Goal: Task Accomplishment & Management: Use online tool/utility

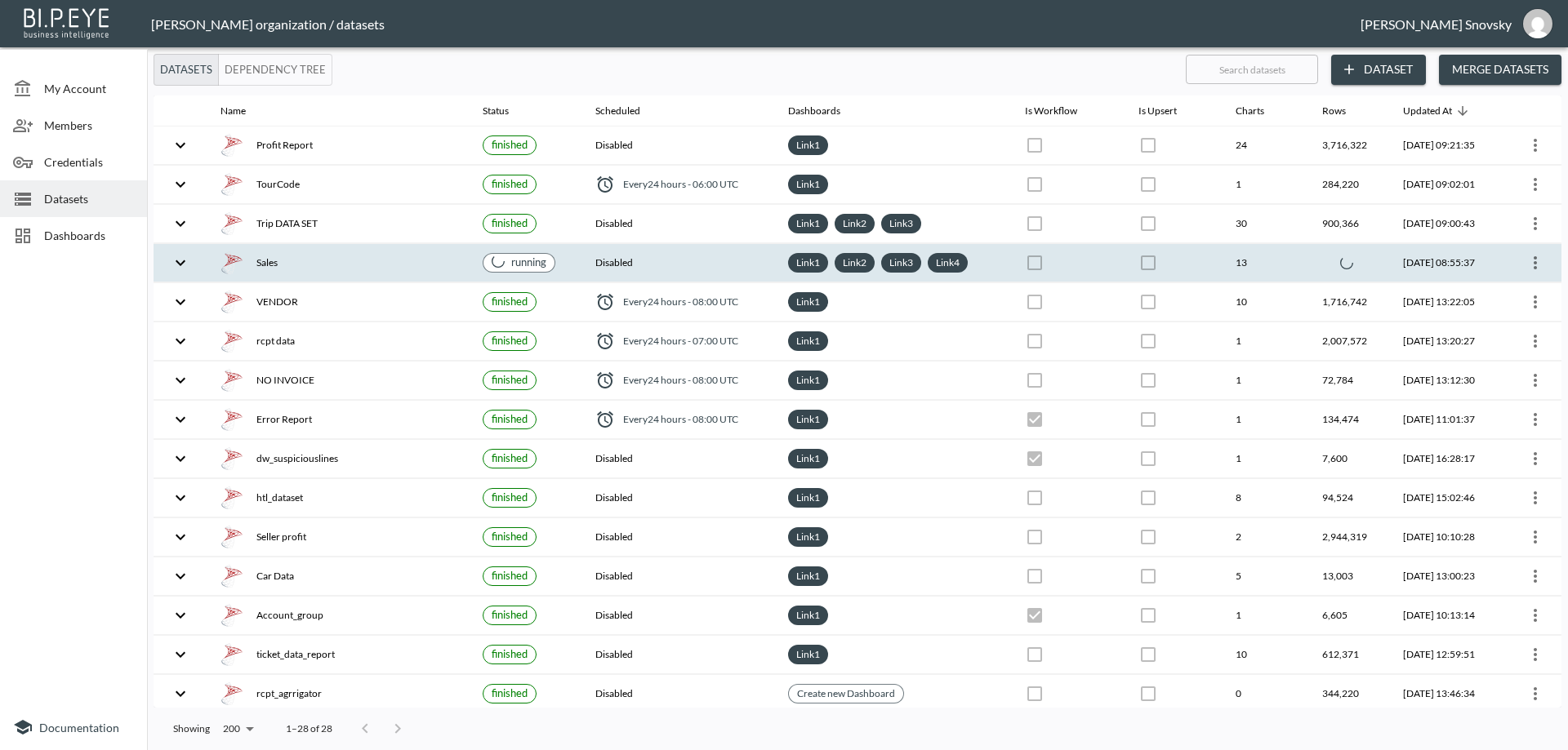
click at [410, 266] on div "Sales" at bounding box center [338, 263] width 236 height 23
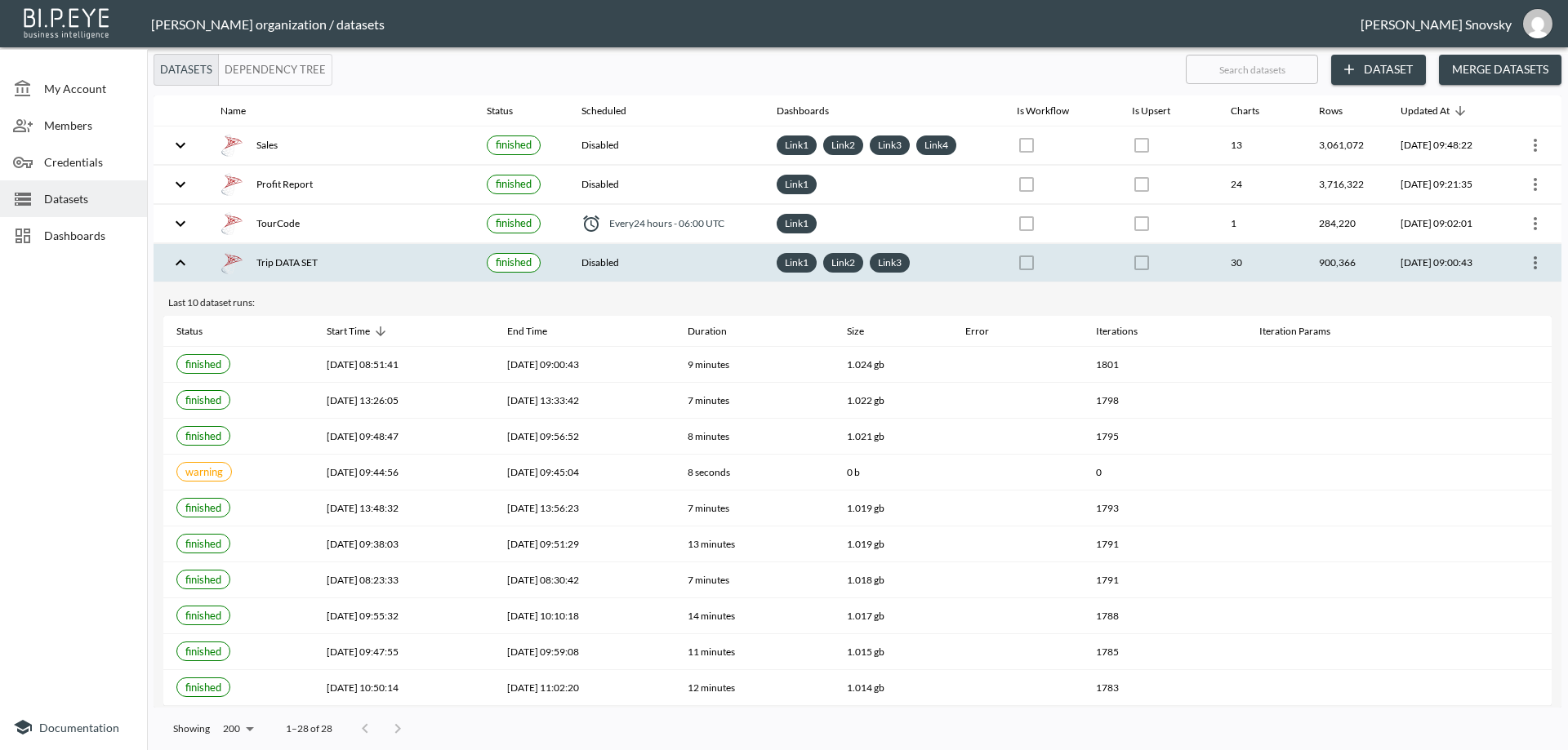
click at [60, 201] on span "Datasets" at bounding box center [89, 198] width 90 height 17
drag, startPoint x: 288, startPoint y: 260, endPoint x: 298, endPoint y: 262, distance: 10.2
click at [289, 261] on div "Trip DATA SET" at bounding box center [341, 263] width 240 height 23
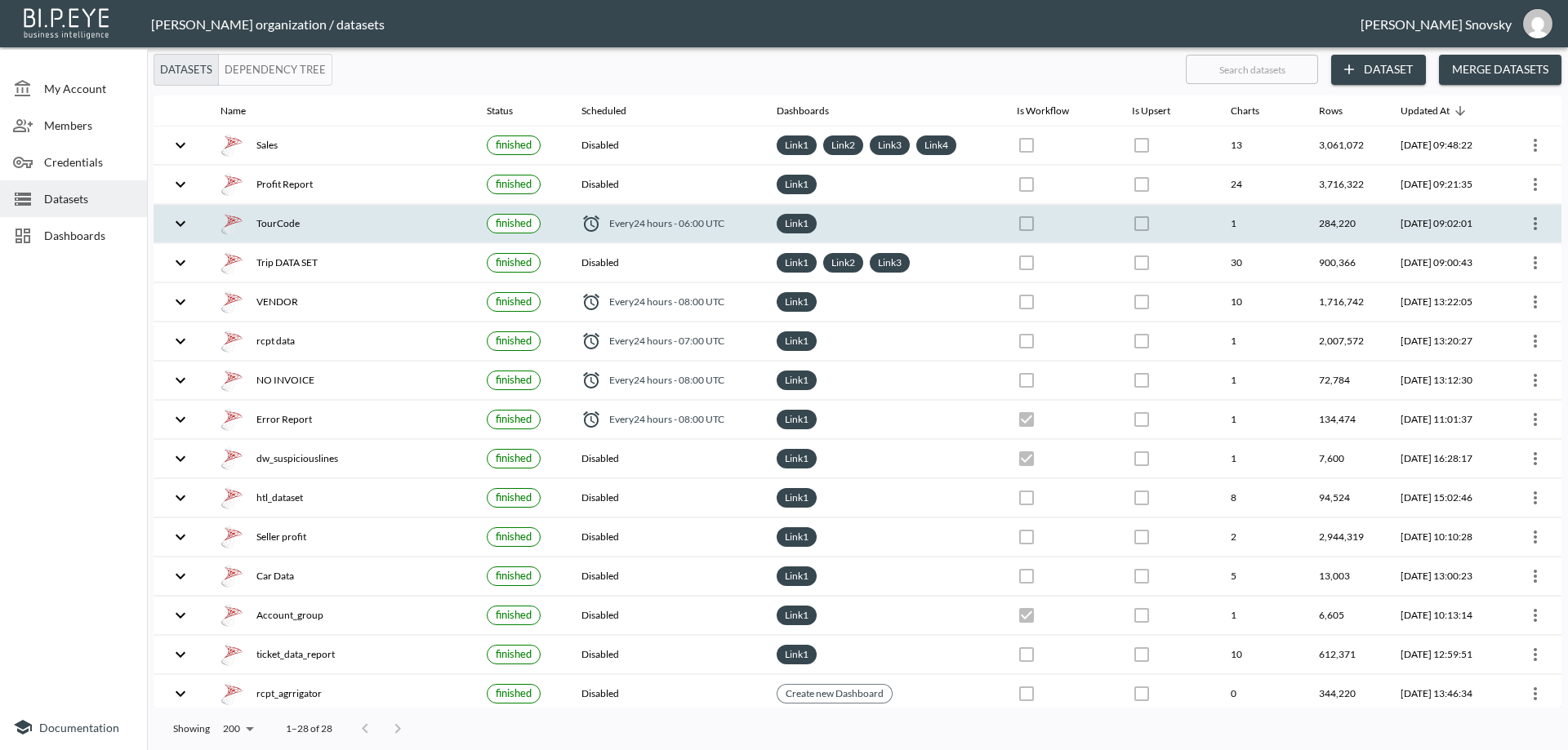
click at [329, 223] on div "TourCode" at bounding box center [341, 223] width 240 height 23
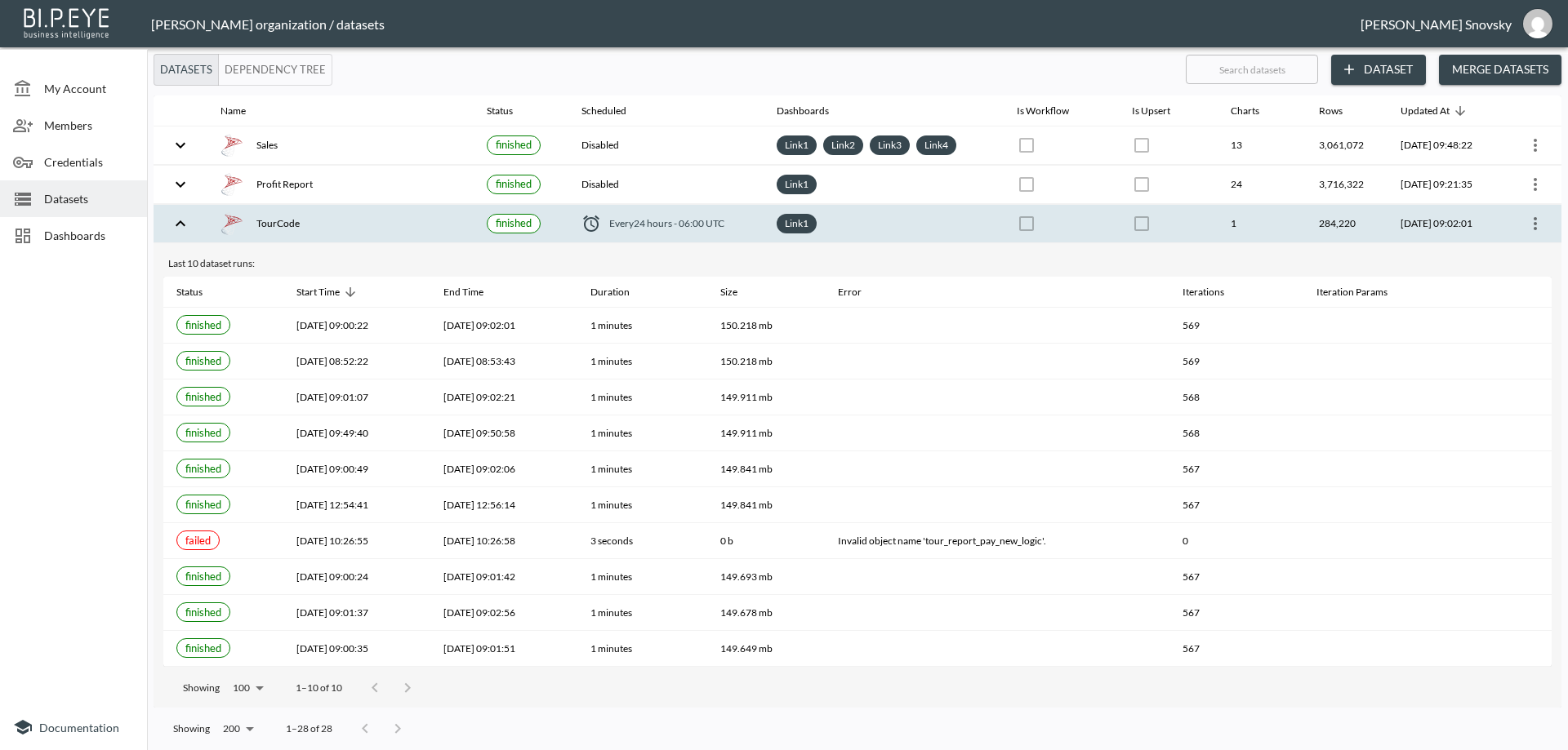
click at [1526, 227] on icon "more" at bounding box center [1535, 223] width 19 height 19
click at [1527, 255] on p "Edit Data Pipeline" at bounding box center [1486, 255] width 102 height 19
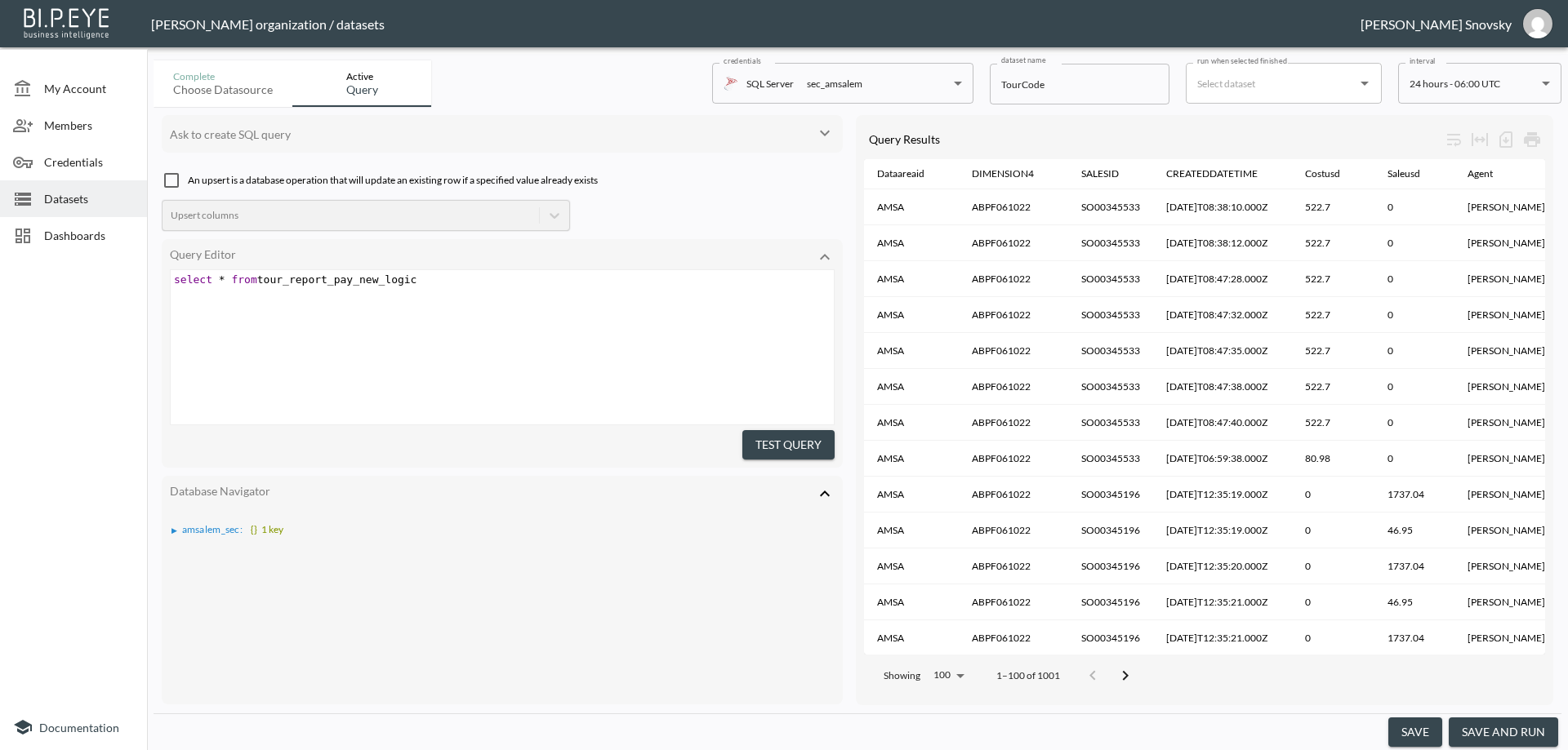
click at [760, 446] on button "Test Query" at bounding box center [788, 445] width 93 height 30
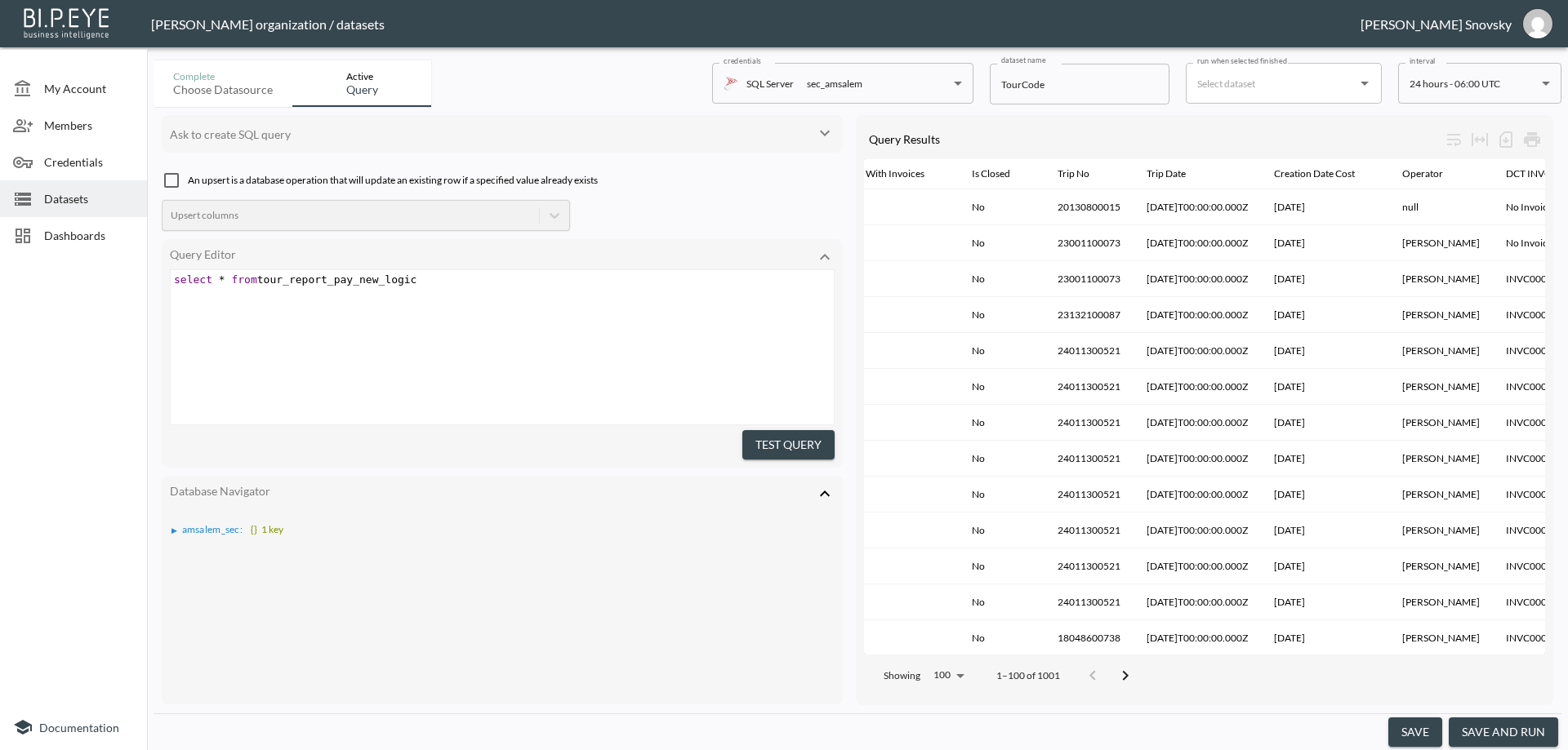
scroll to position [0, 1834]
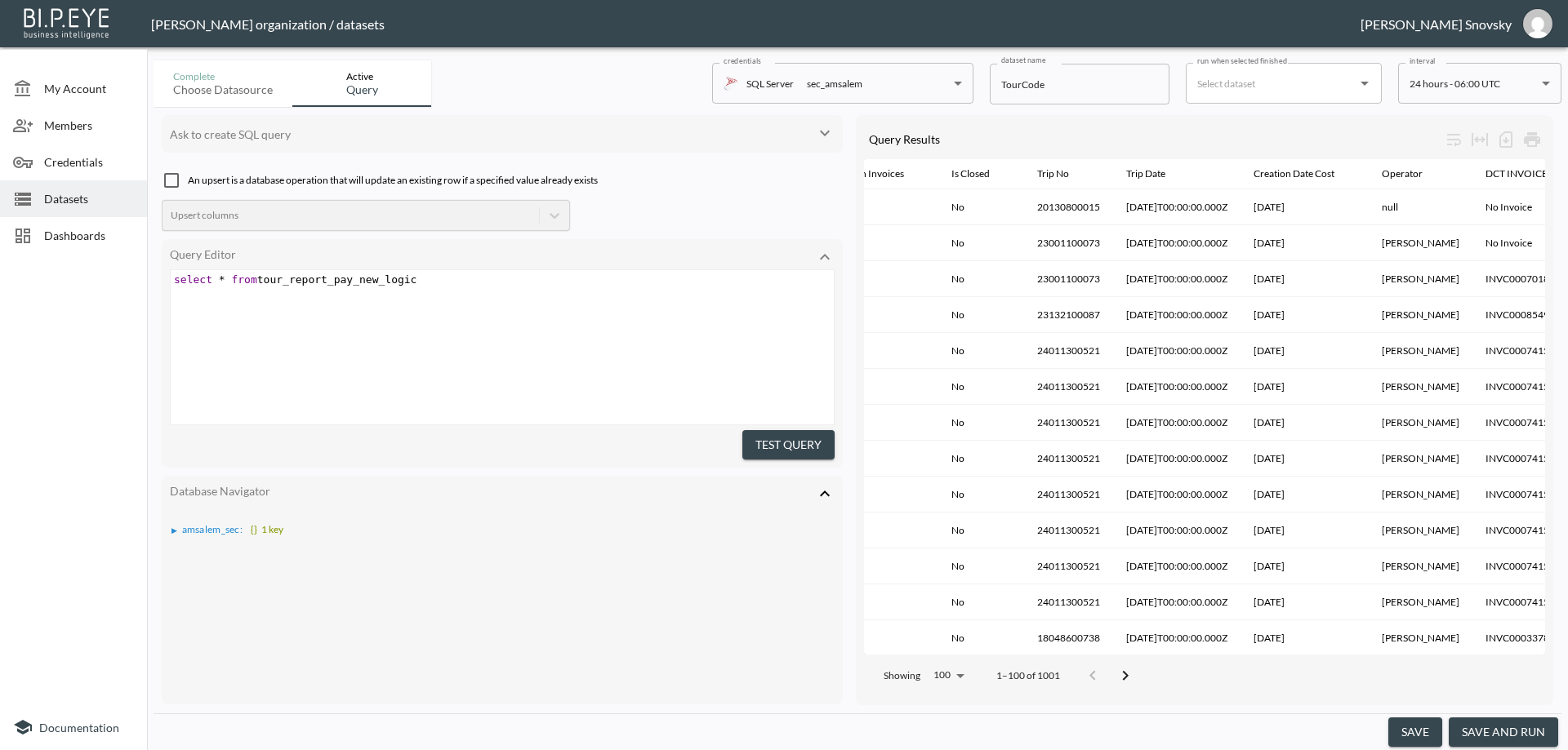
click at [222, 277] on span "select * from tour_report_pay_new_logic" at bounding box center [296, 280] width 244 height 12
click at [222, 277] on pre "select *" at bounding box center [504, 280] width 667 height 12
type textarea ",incluse"
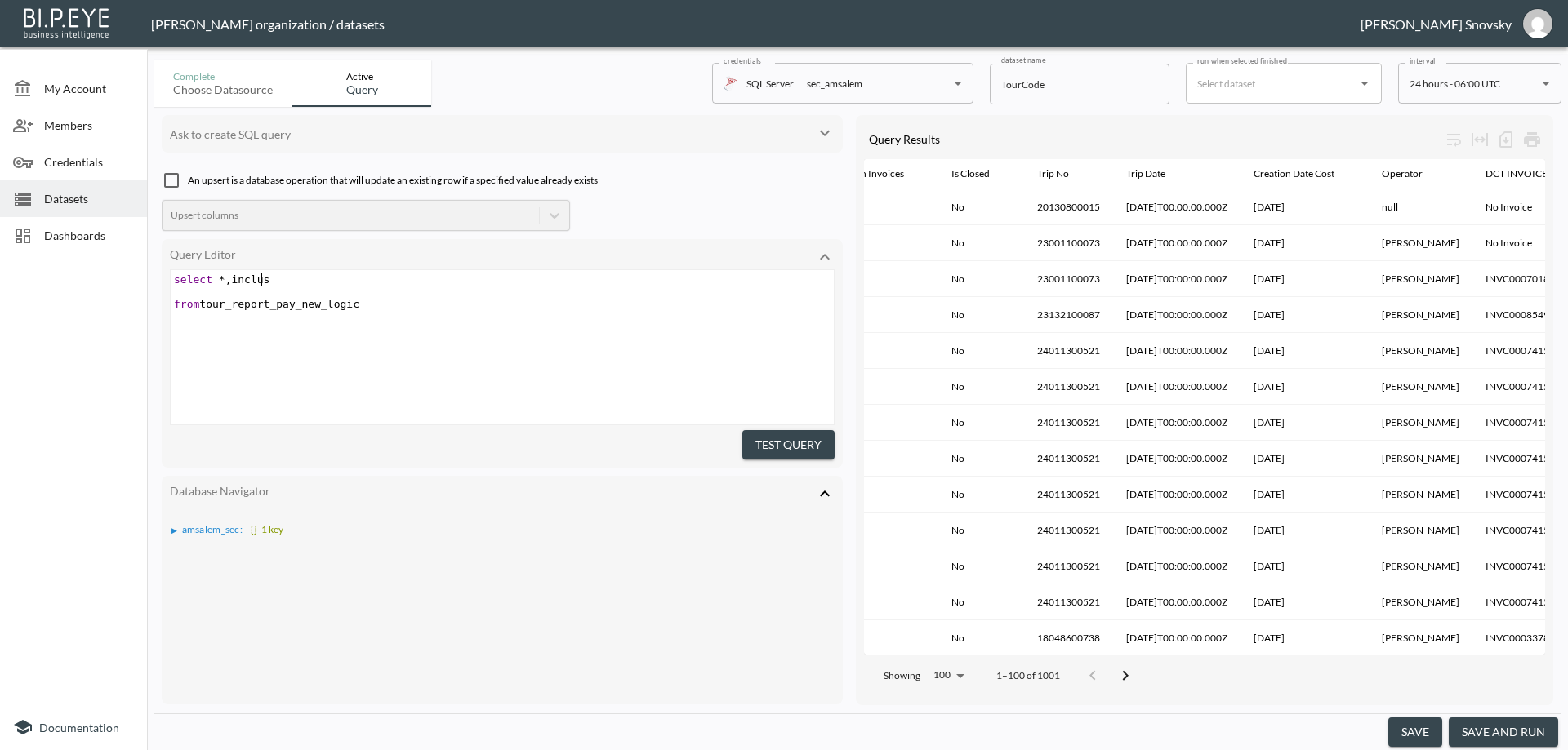
type textarea "d"
type textarea "de_new_invc= case when dct_invoiceid=''"
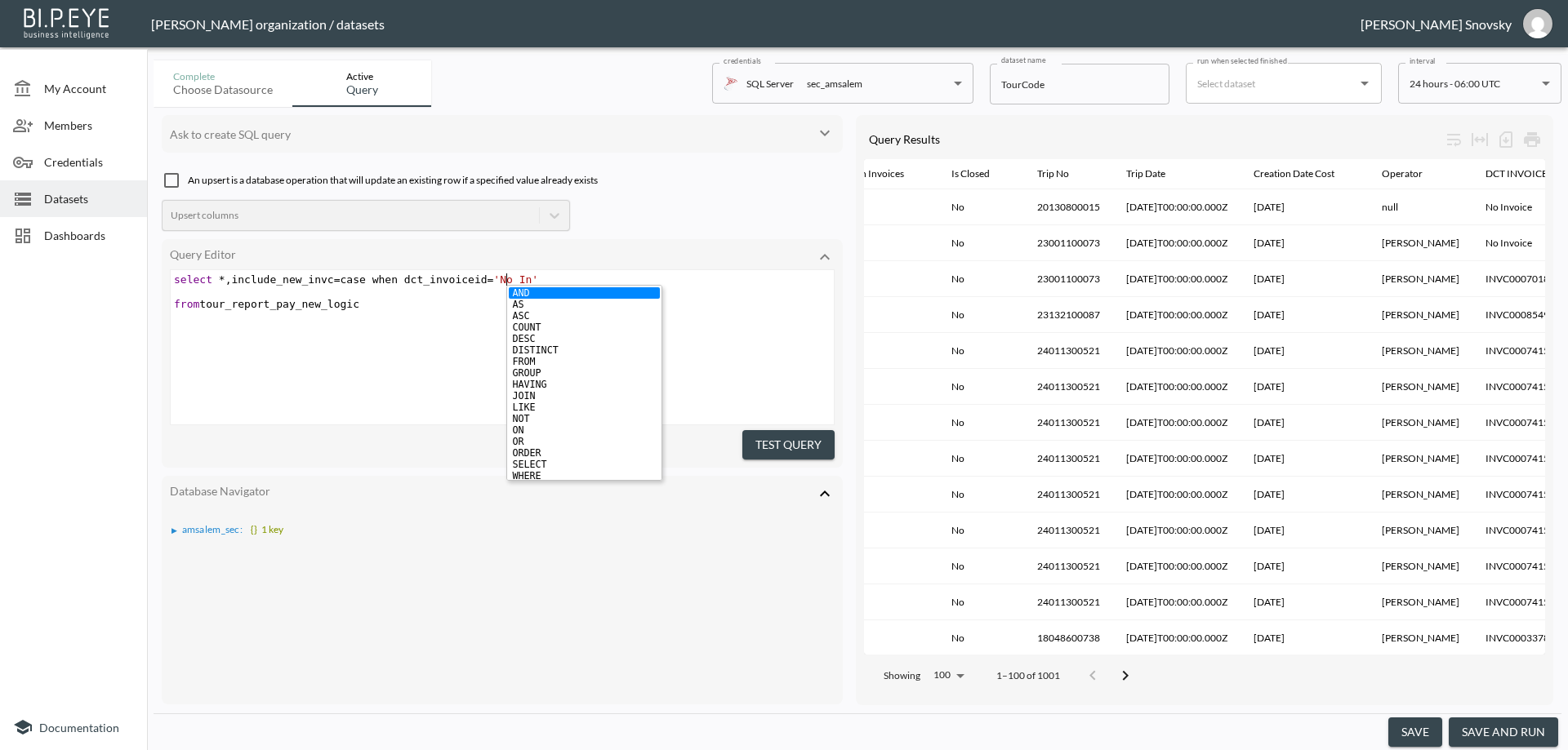
scroll to position [0, 29]
type textarea "No Invoice"
click at [369, 284] on span "select * , include_new_invc = case when dct_invoiceid = 'No Invoice'" at bounding box center [372, 280] width 396 height 12
click at [562, 275] on pre "select * , include_new_invc = case when dct_invoiceid = 'No Invoice'" at bounding box center [504, 280] width 667 height 12
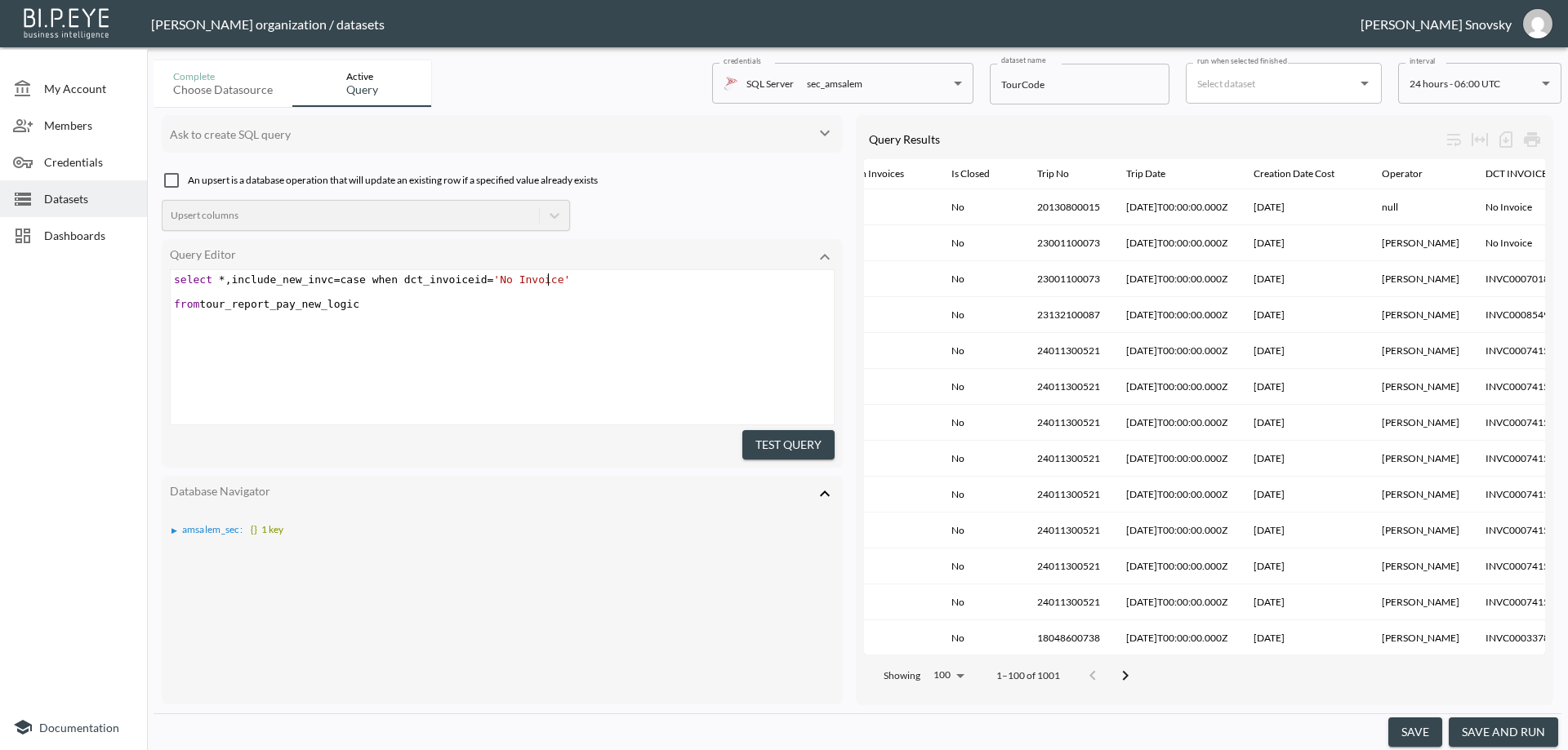
scroll to position [0, 5]
type textarea "then"
drag, startPoint x: 278, startPoint y: 283, endPoint x: 288, endPoint y: 278, distance: 11.2
click at [288, 278] on span "select * , include_new_invc = case when dct_invoiceid = 'No Invoice' then" at bounding box center [385, 280] width 422 height 12
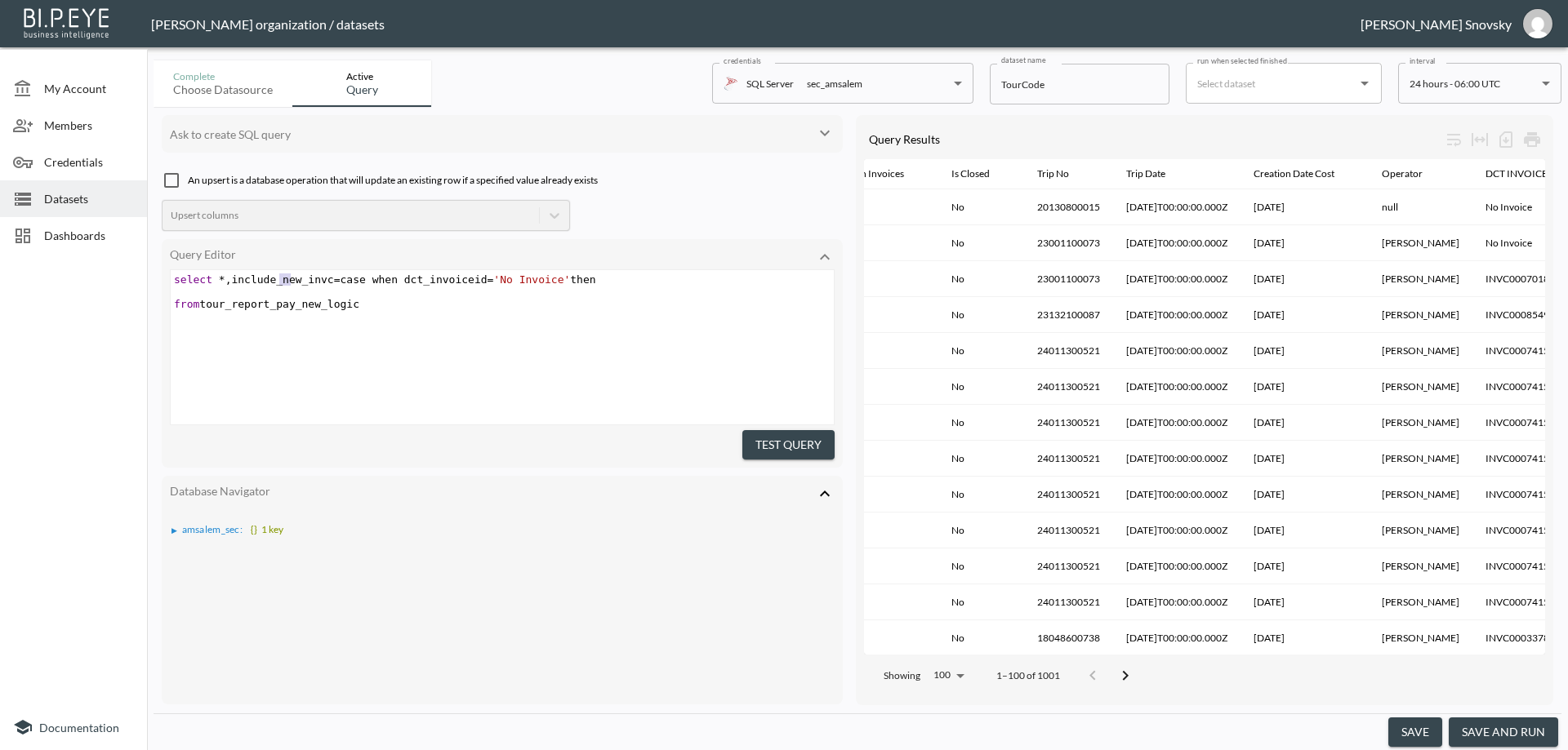
type textarea "0"
type textarea "o"
click at [577, 277] on pre "select * , include_no_invc = case when dct_invoiceid = 'No Invoice' then" at bounding box center [504, 280] width 667 height 12
type textarea "''"
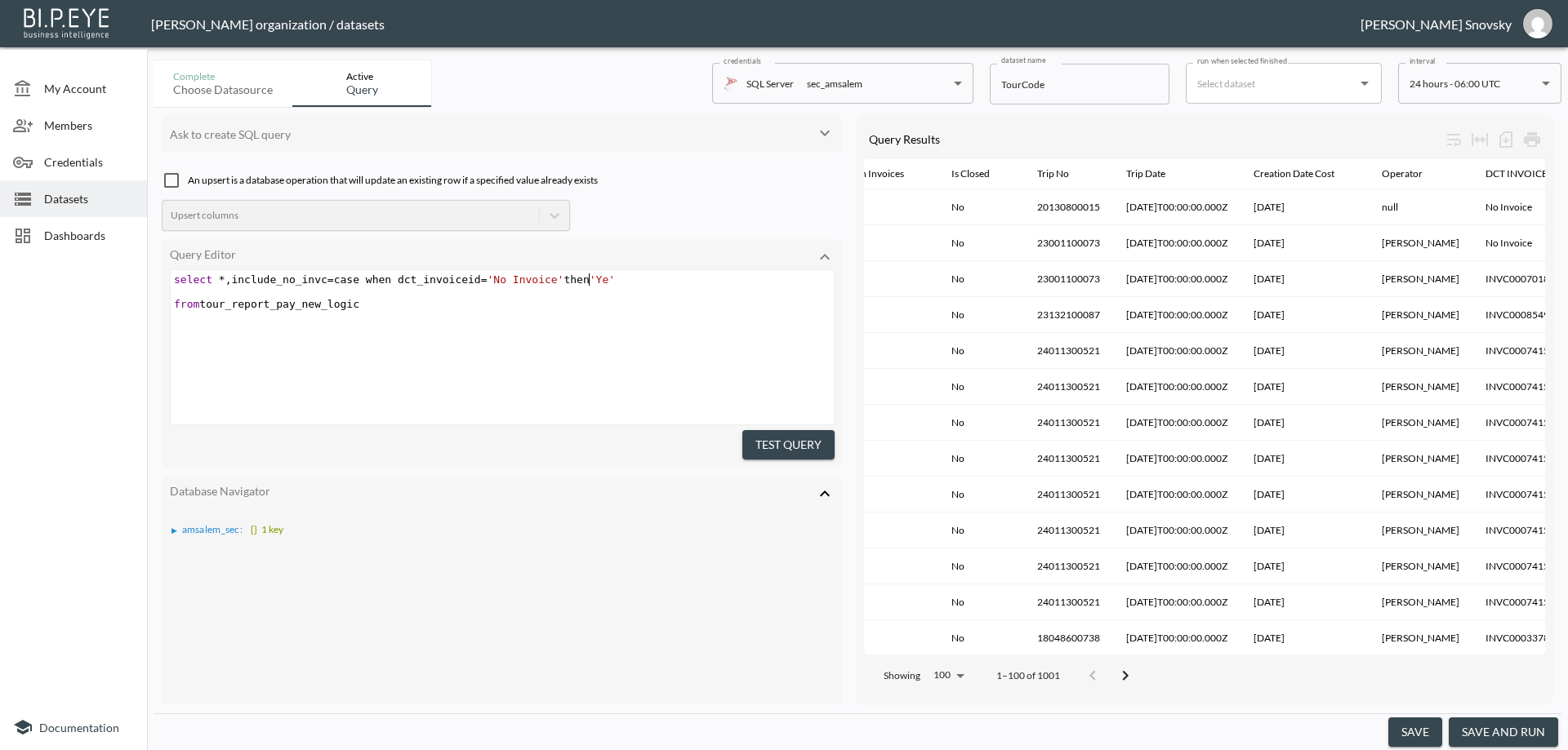
scroll to position [0, 11]
type textarea "Yes"
type textarea "else 'No'"
click at [765, 430] on button "Test Query" at bounding box center [788, 445] width 93 height 30
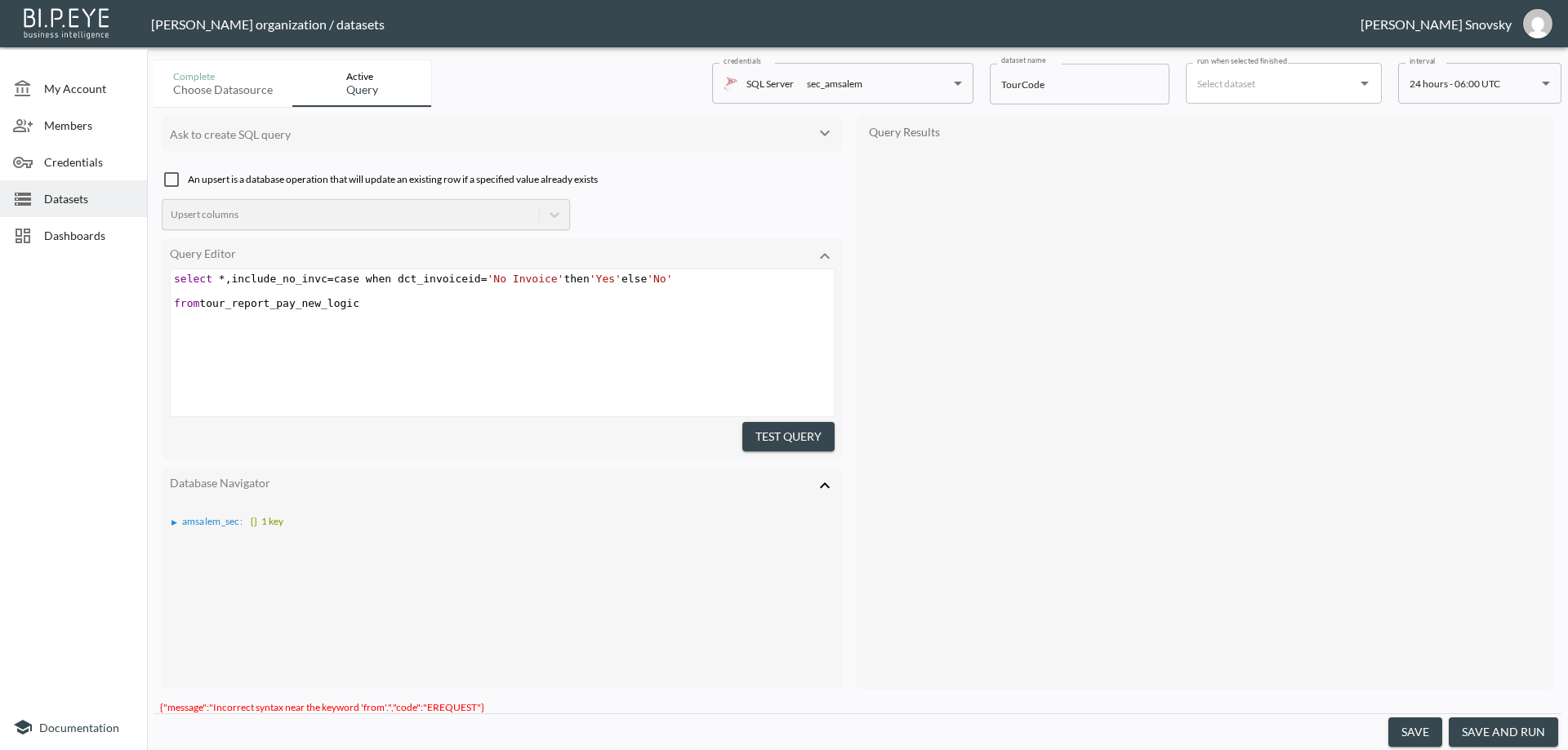
click at [677, 277] on pre "select * , include_no_invc = case when dct_invoiceid = 'No Invoice' then 'Yes' …" at bounding box center [504, 279] width 667 height 12
type textarea "d"
click at [579, 334] on div "x select * , include_no_invc = case when dct_invoiceid = 'No Invoice' then 'Yes…" at bounding box center [522, 367] width 704 height 195
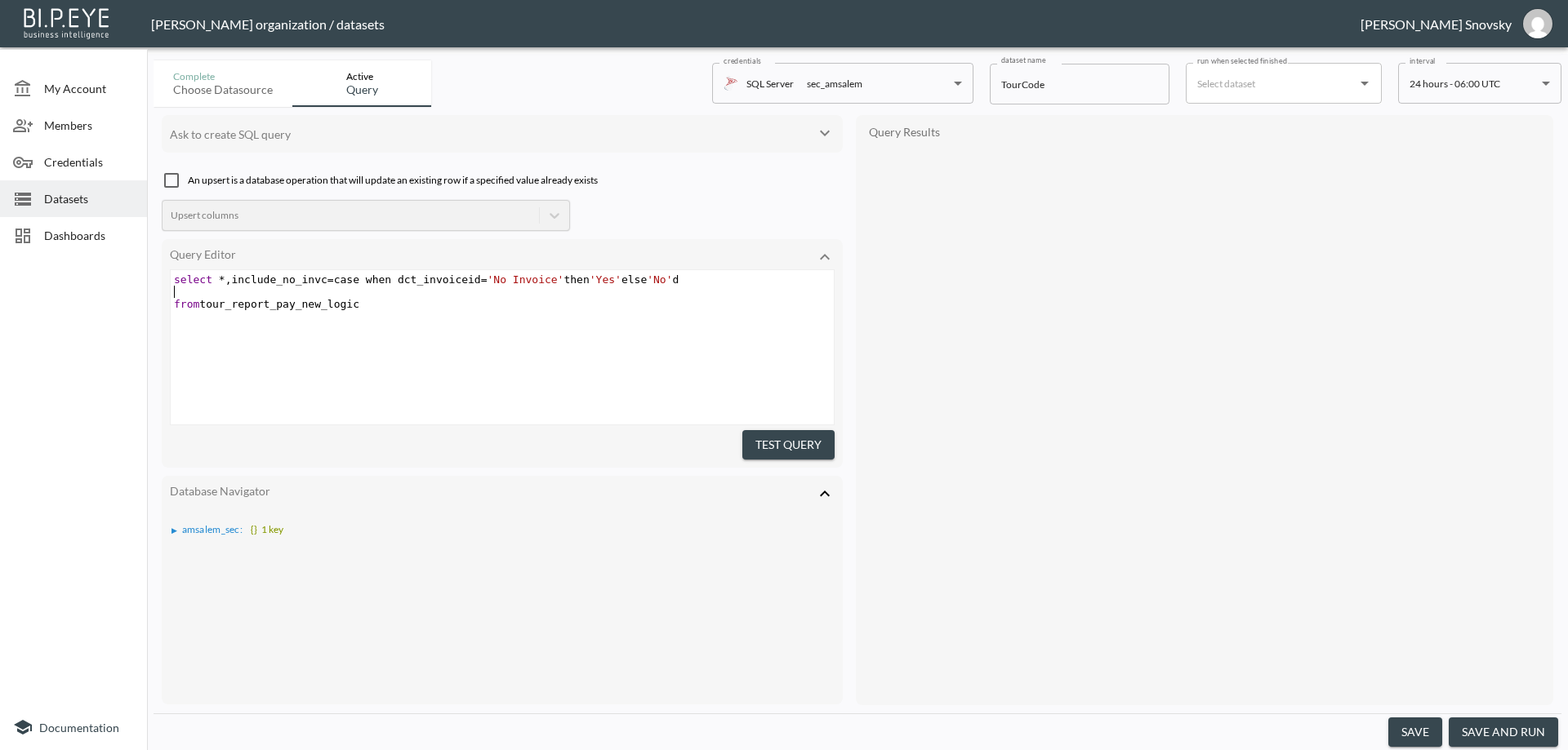
click at [726, 293] on pre "​" at bounding box center [504, 292] width 667 height 12
click at [712, 281] on pre "select * , include_no_invc = case when dct_invoiceid = 'No Invoice' then 'Yes' …" at bounding box center [504, 280] width 667 height 12
type textarea "end"
click at [764, 444] on button "Test Query" at bounding box center [788, 445] width 93 height 30
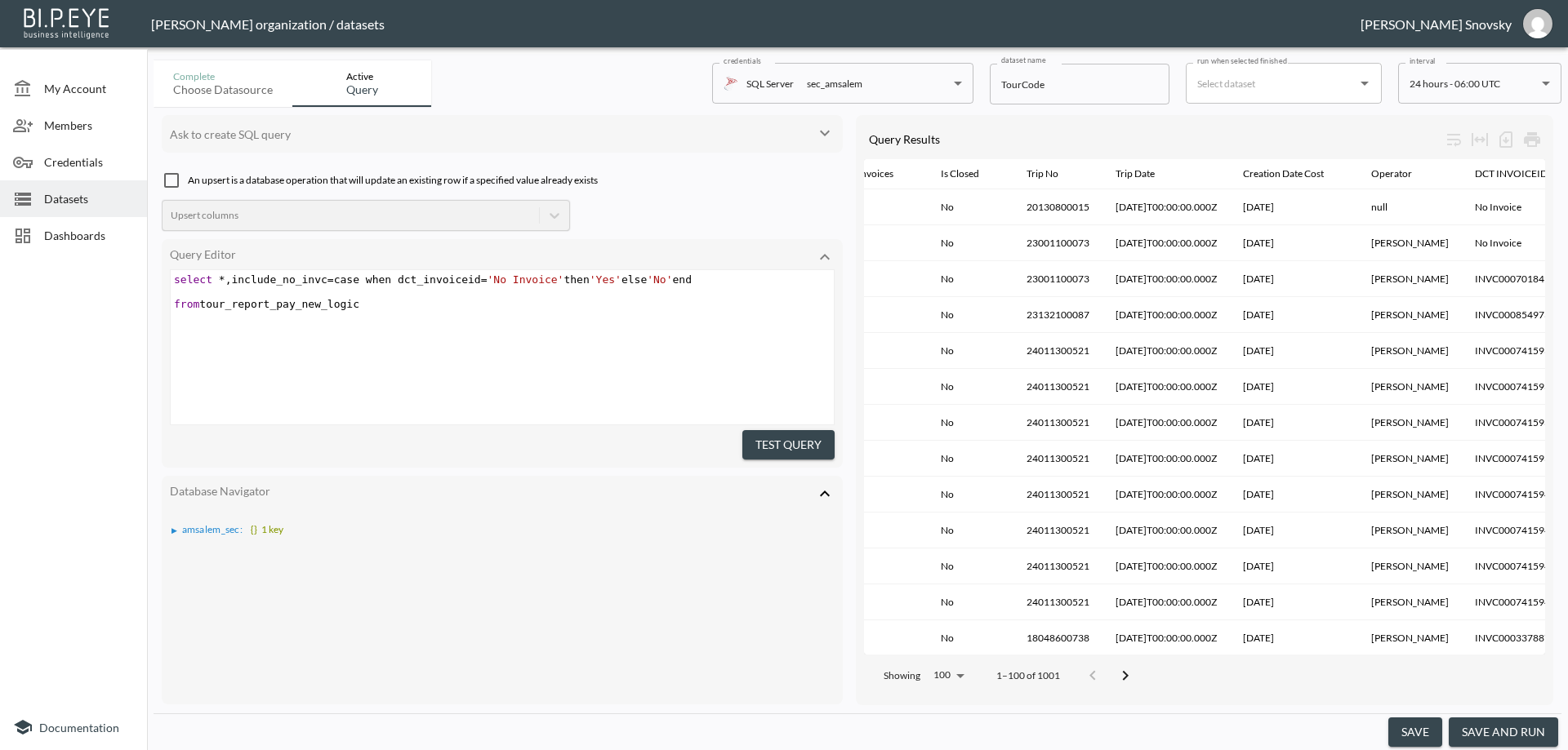
scroll to position [0, 1947]
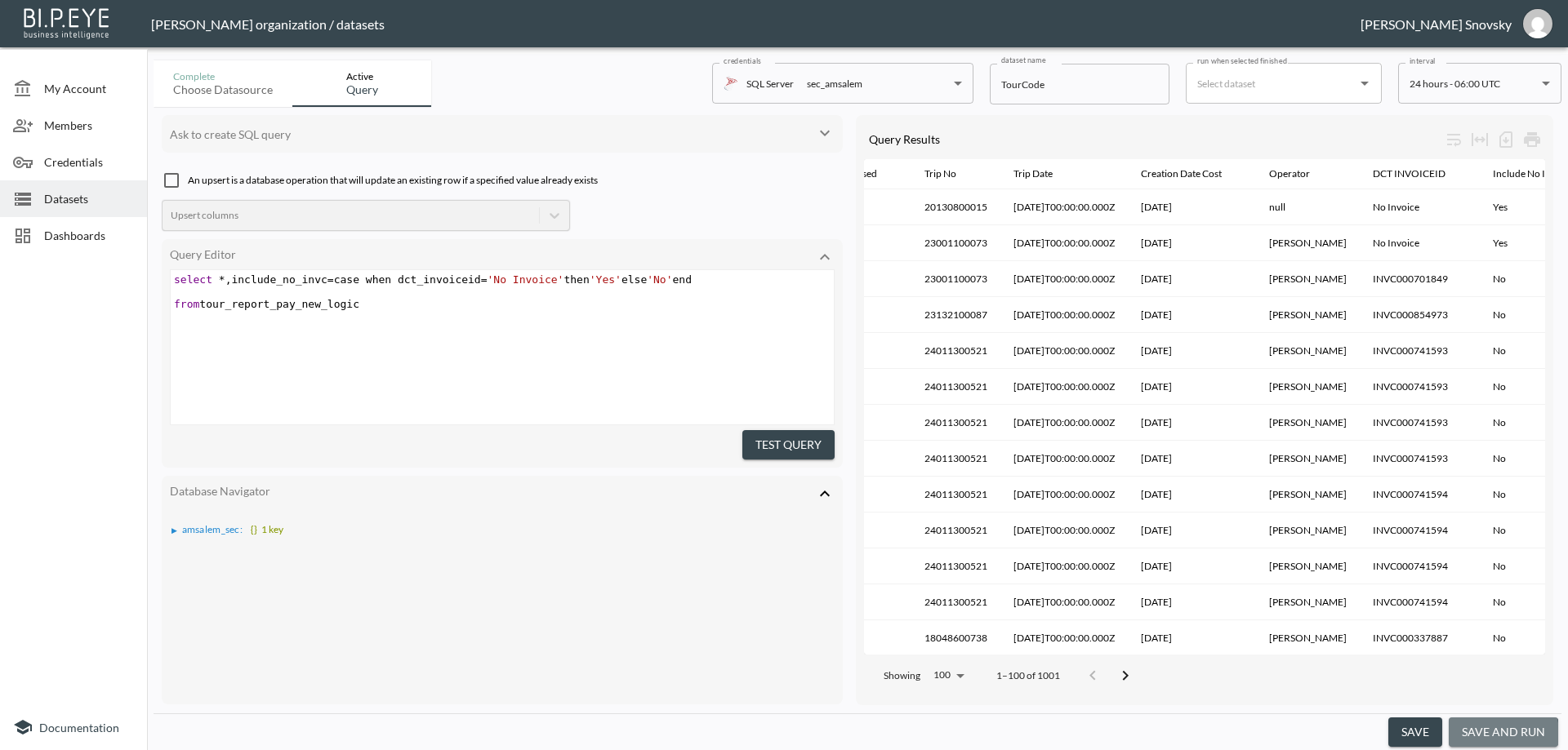
click at [1495, 733] on button "save and run" at bounding box center [1504, 732] width 109 height 30
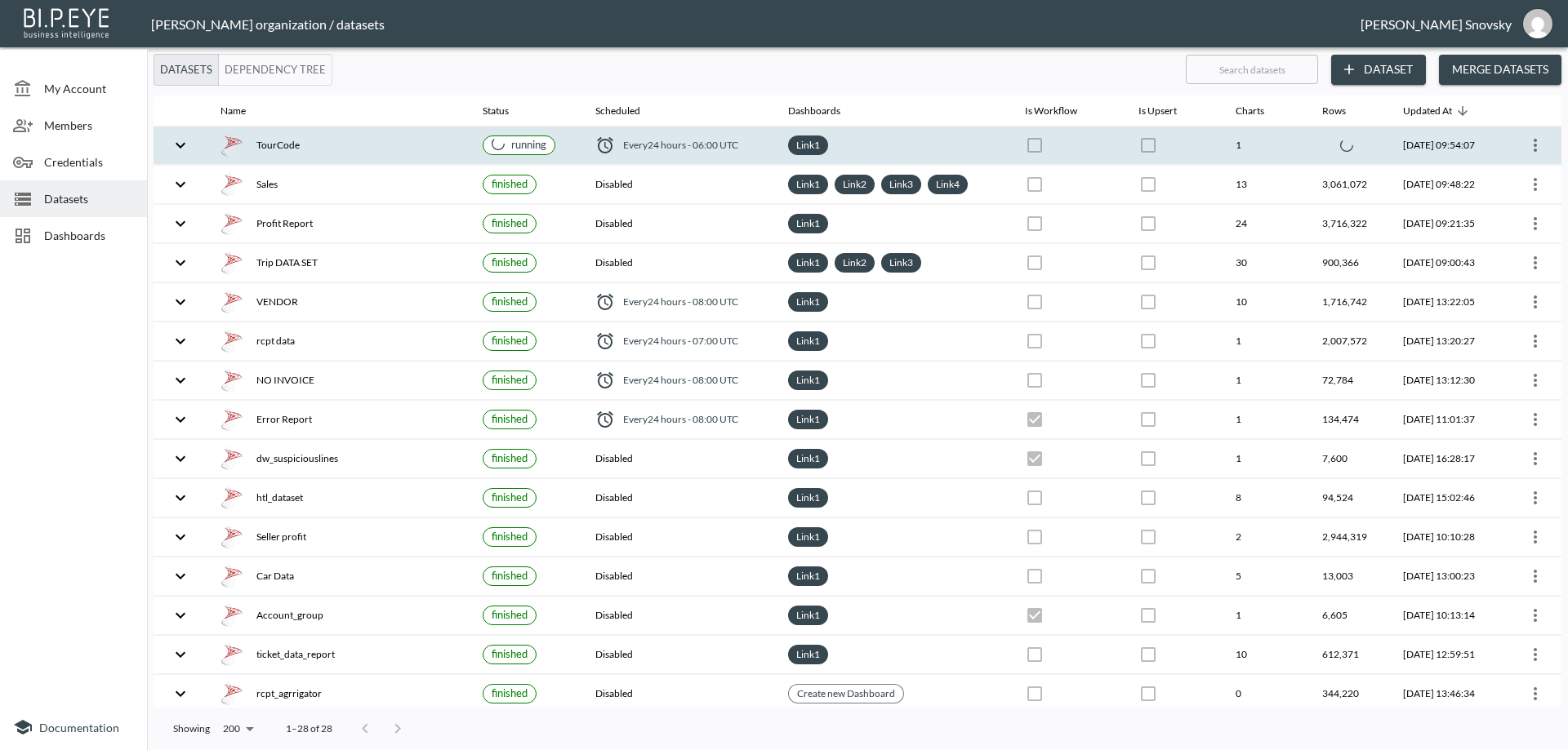
click at [424, 148] on div "TourCode" at bounding box center [338, 146] width 236 height 23
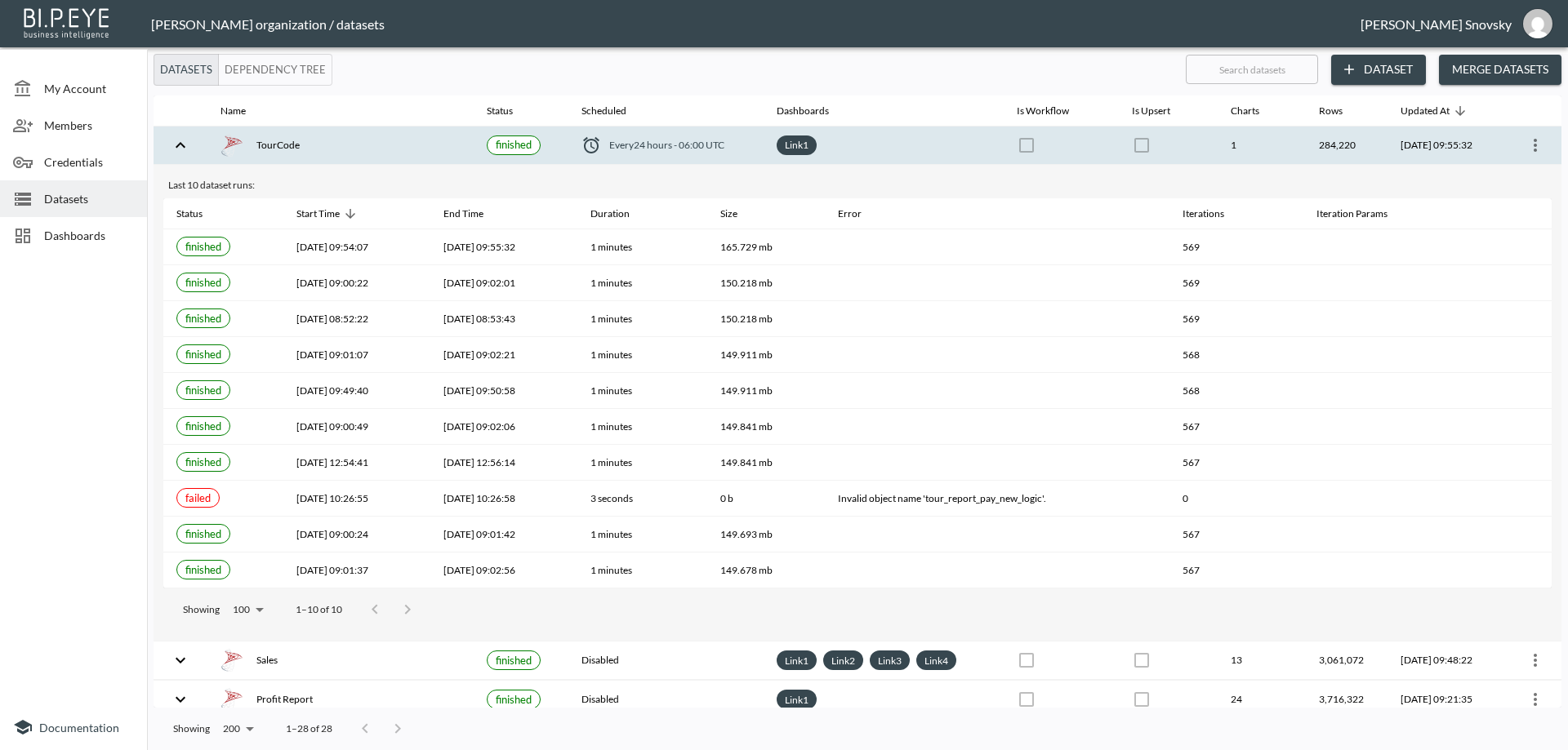
click at [71, 237] on span "Dashboards" at bounding box center [89, 235] width 90 height 17
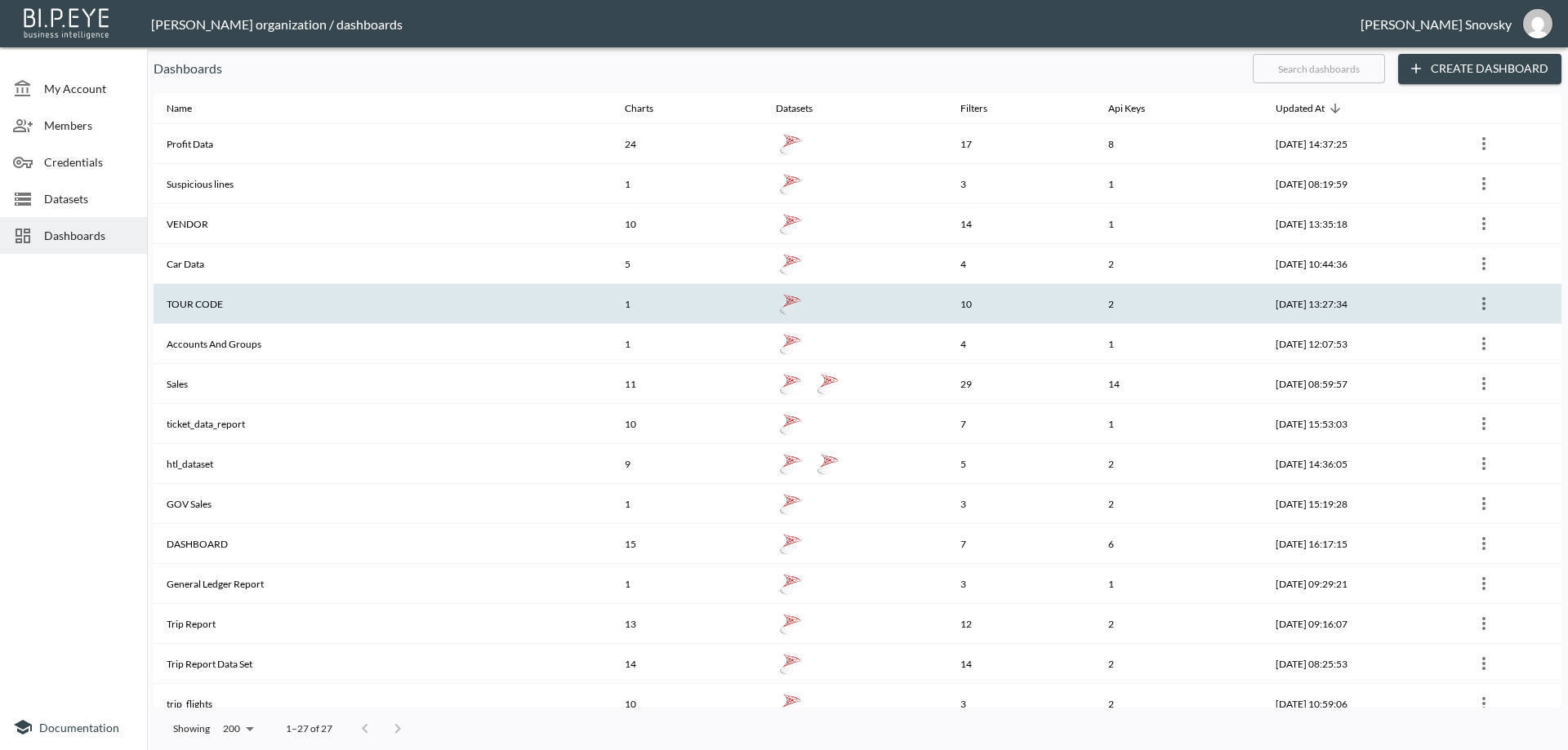
click at [212, 311] on th "TOUR CODE" at bounding box center [382, 304] width 458 height 40
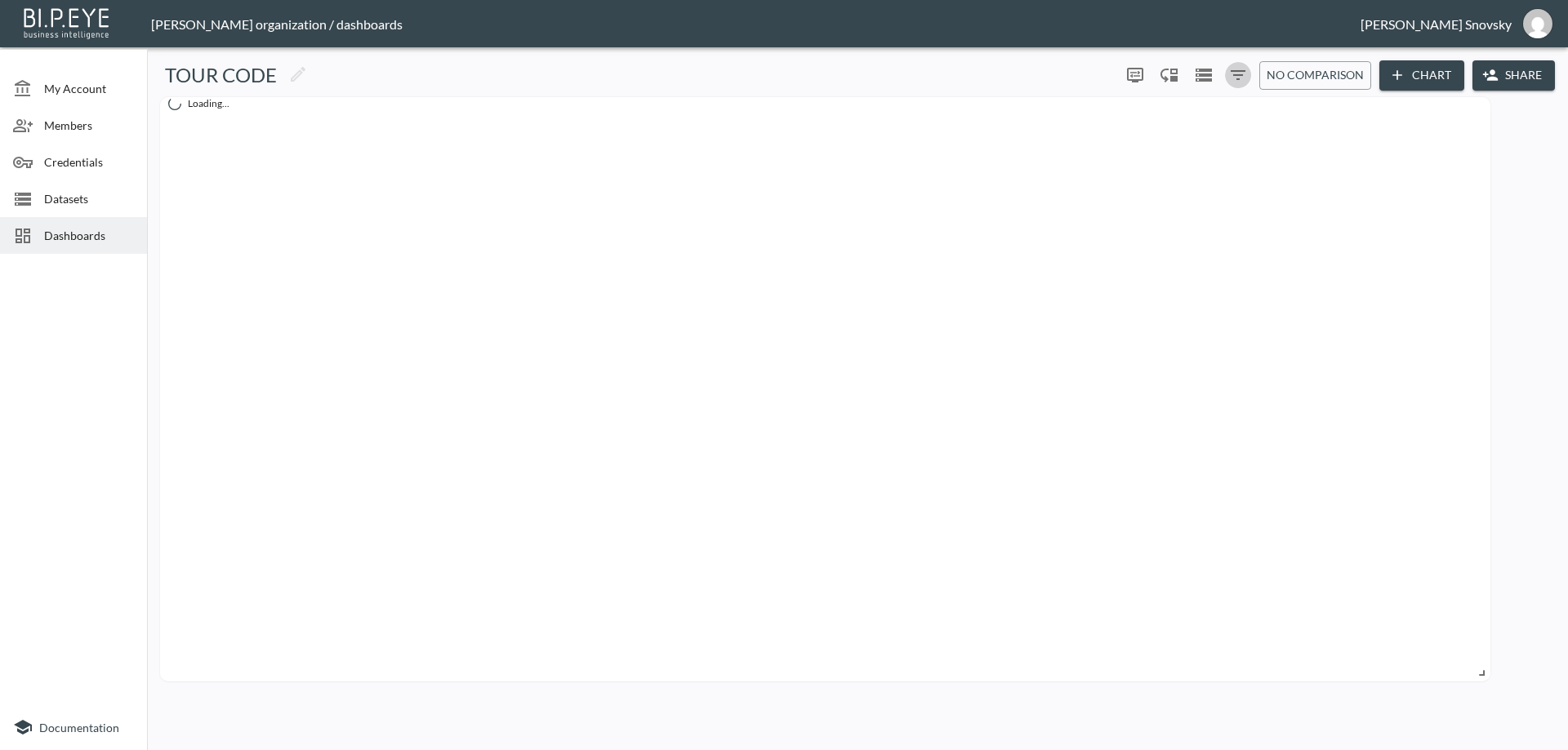
click at [1243, 75] on icon "Filters" at bounding box center [1238, 75] width 15 height 10
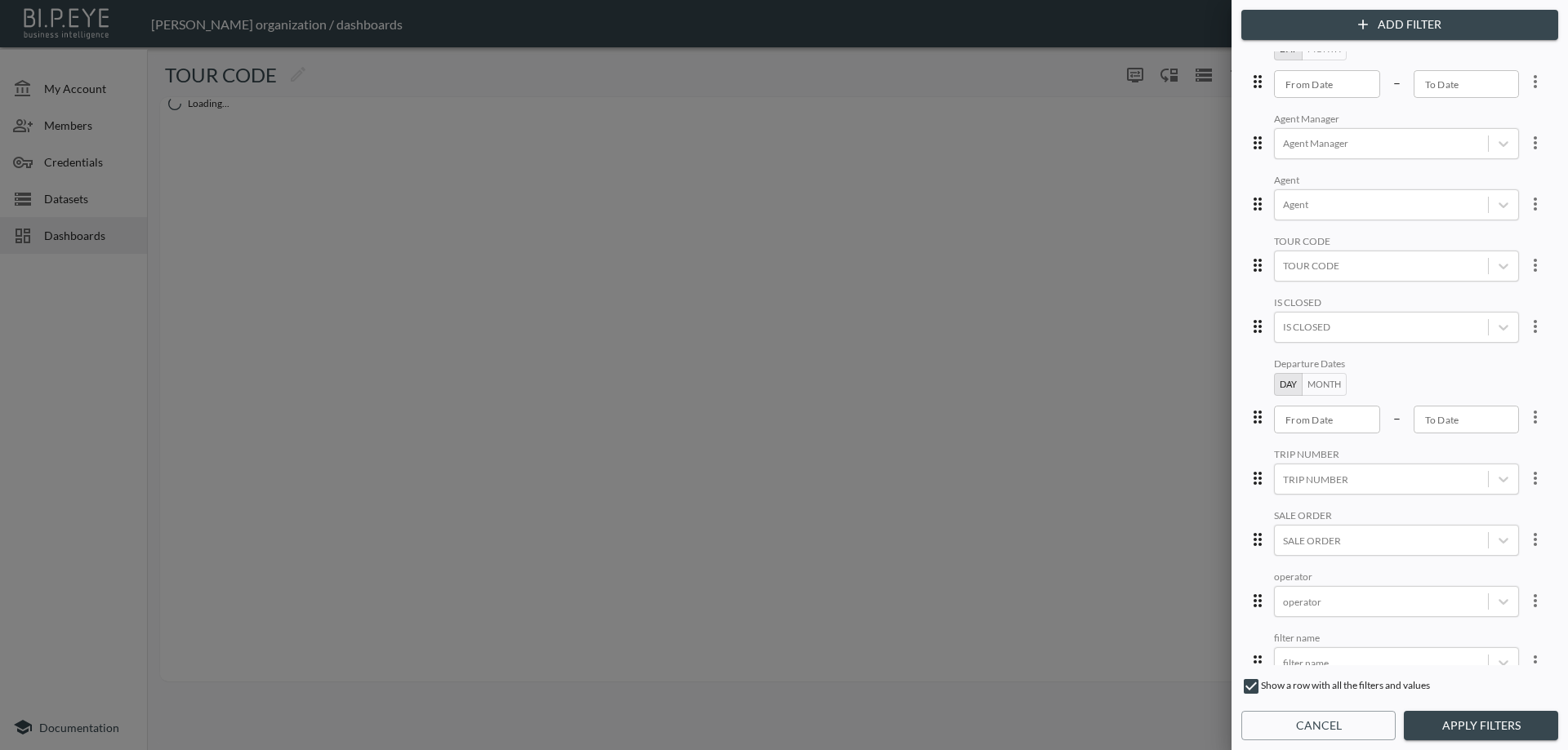
scroll to position [65, 0]
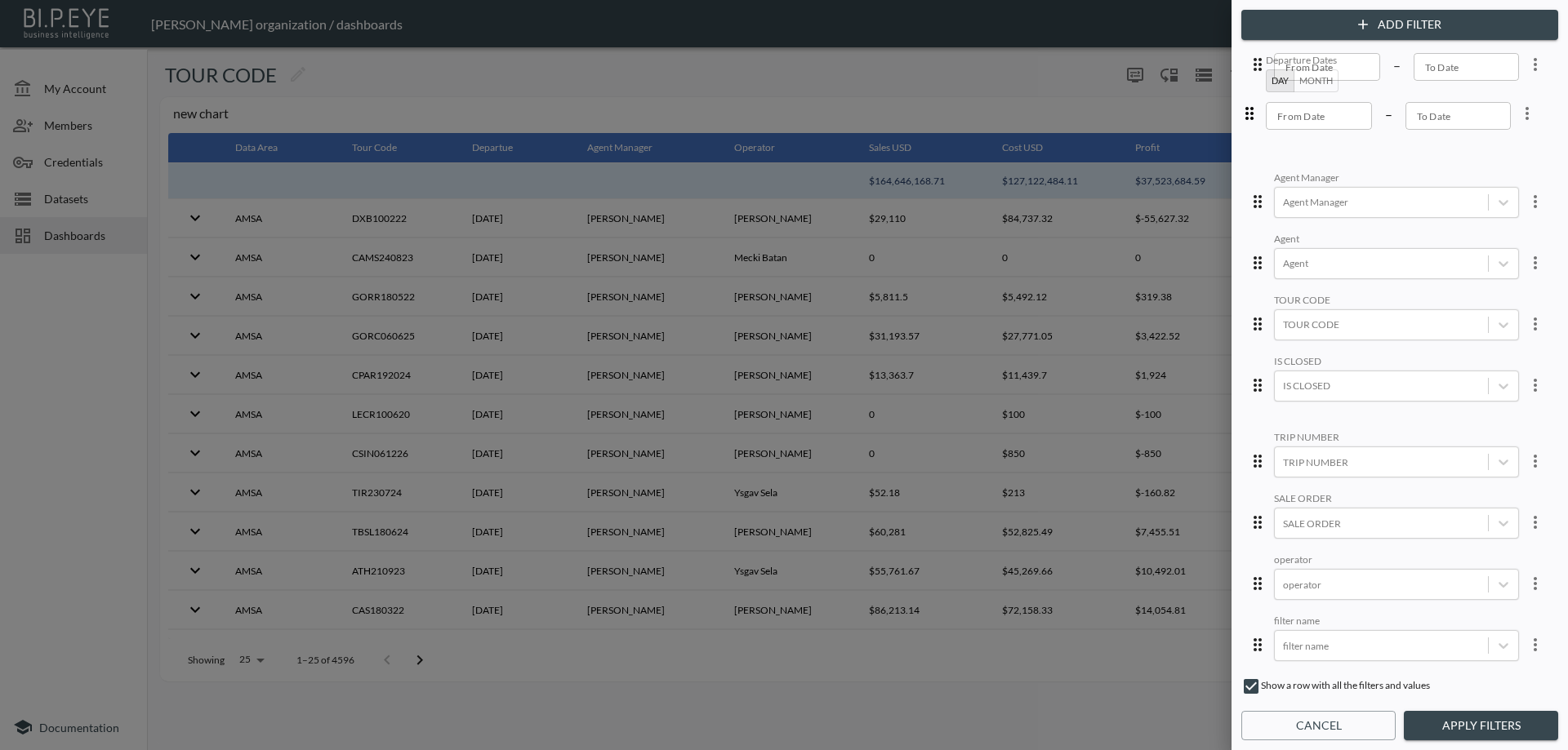
drag, startPoint x: 1249, startPoint y: 388, endPoint x: 1208, endPoint y: 117, distance: 274.1
click at [1208, 117] on div "Add Filter Trip Date Day Month From Date From Date – To Date To Date Agent Mana…" at bounding box center [784, 375] width 1568 height 750
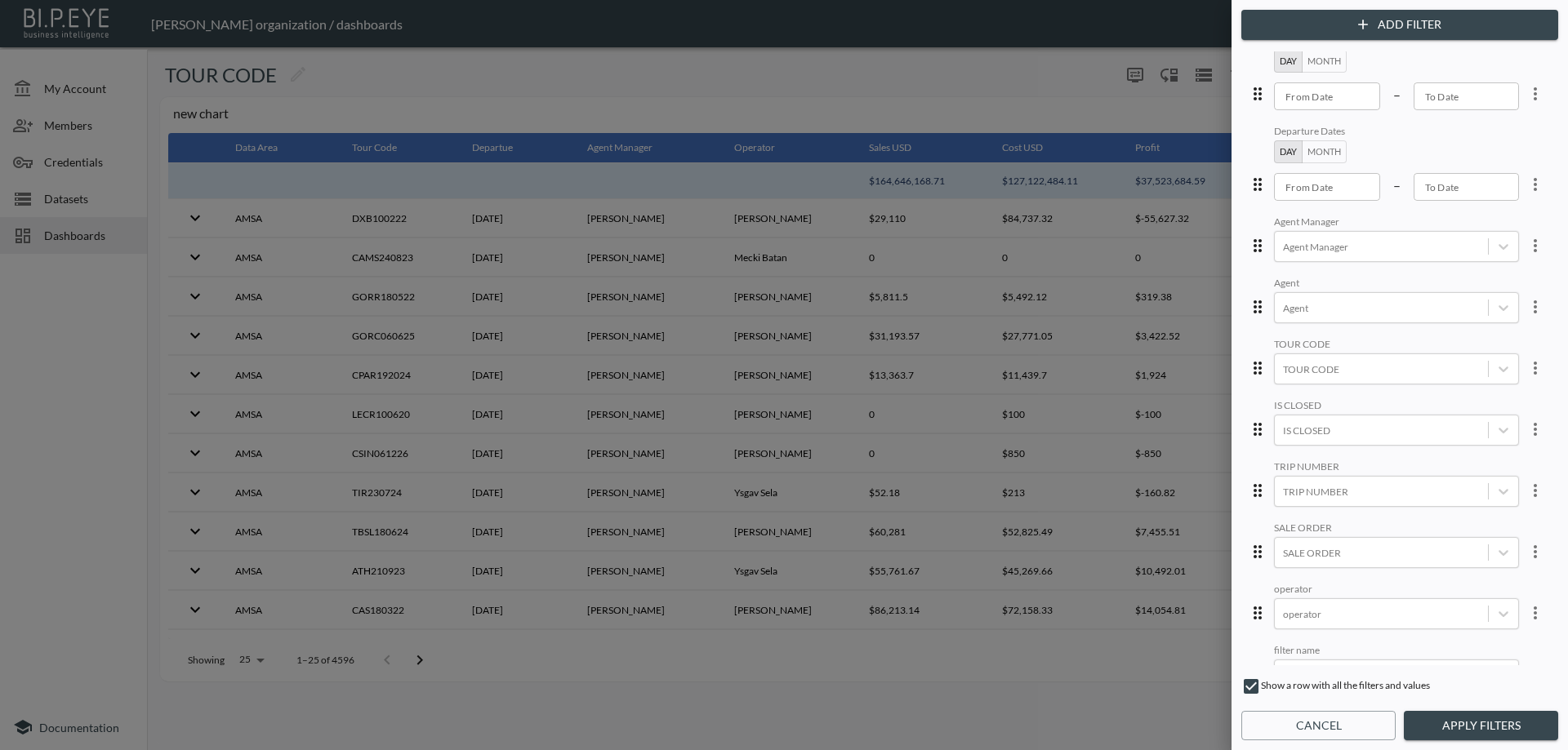
scroll to position [0, 0]
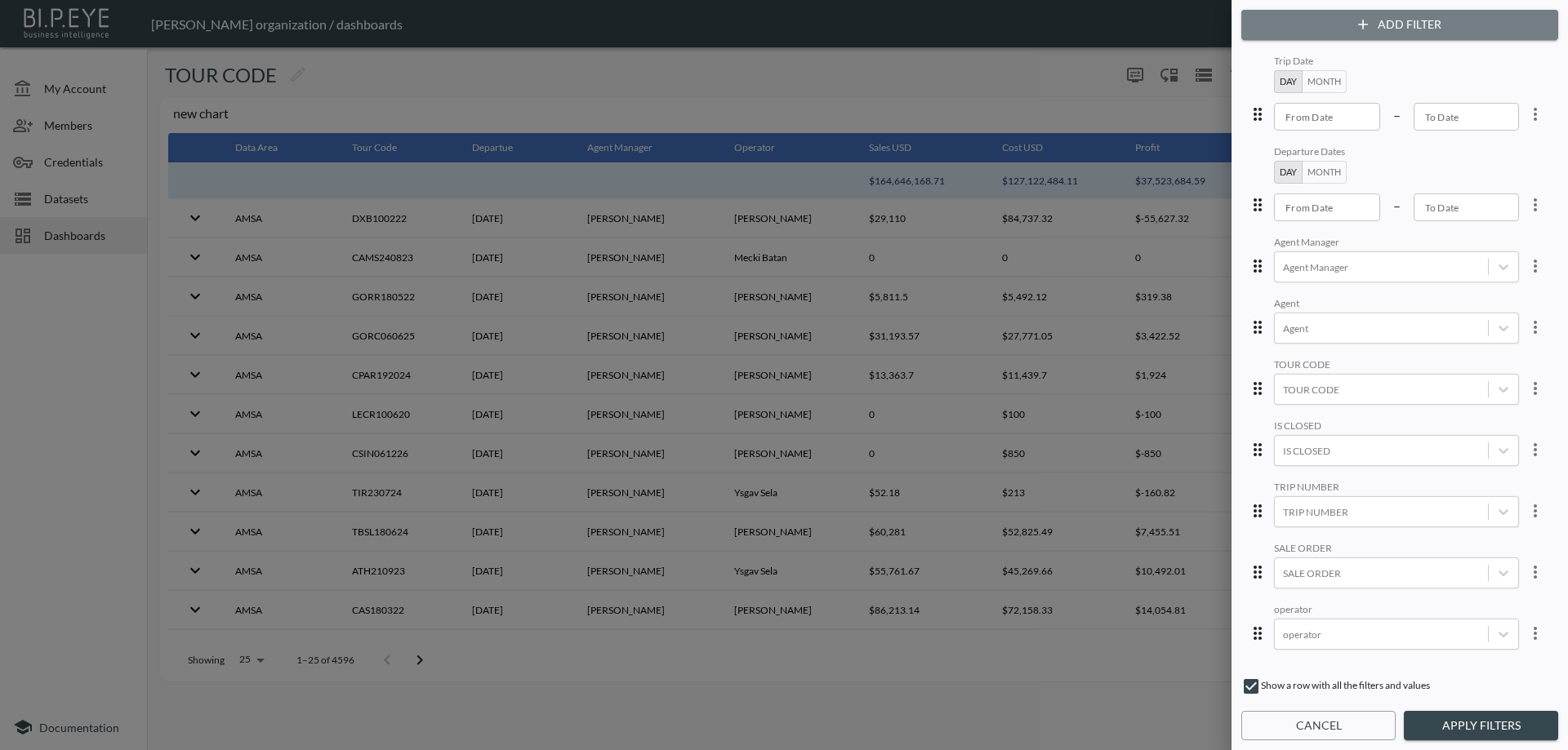
click at [1339, 25] on button "Add Filter" at bounding box center [1399, 25] width 317 height 30
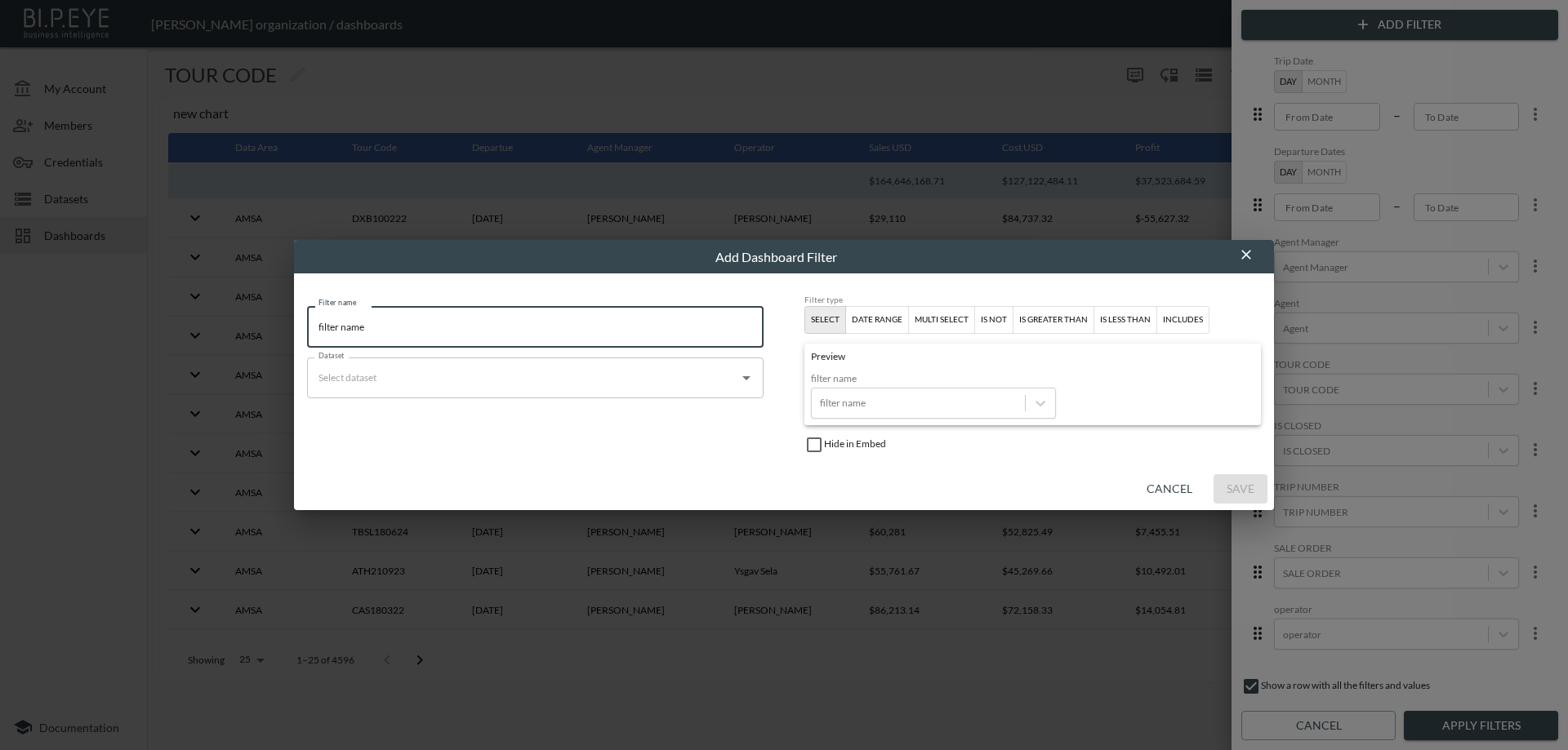
click at [405, 331] on input "filter name" at bounding box center [535, 326] width 456 height 41
click at [407, 330] on input "filter name" at bounding box center [535, 326] width 456 height 41
type input "I"
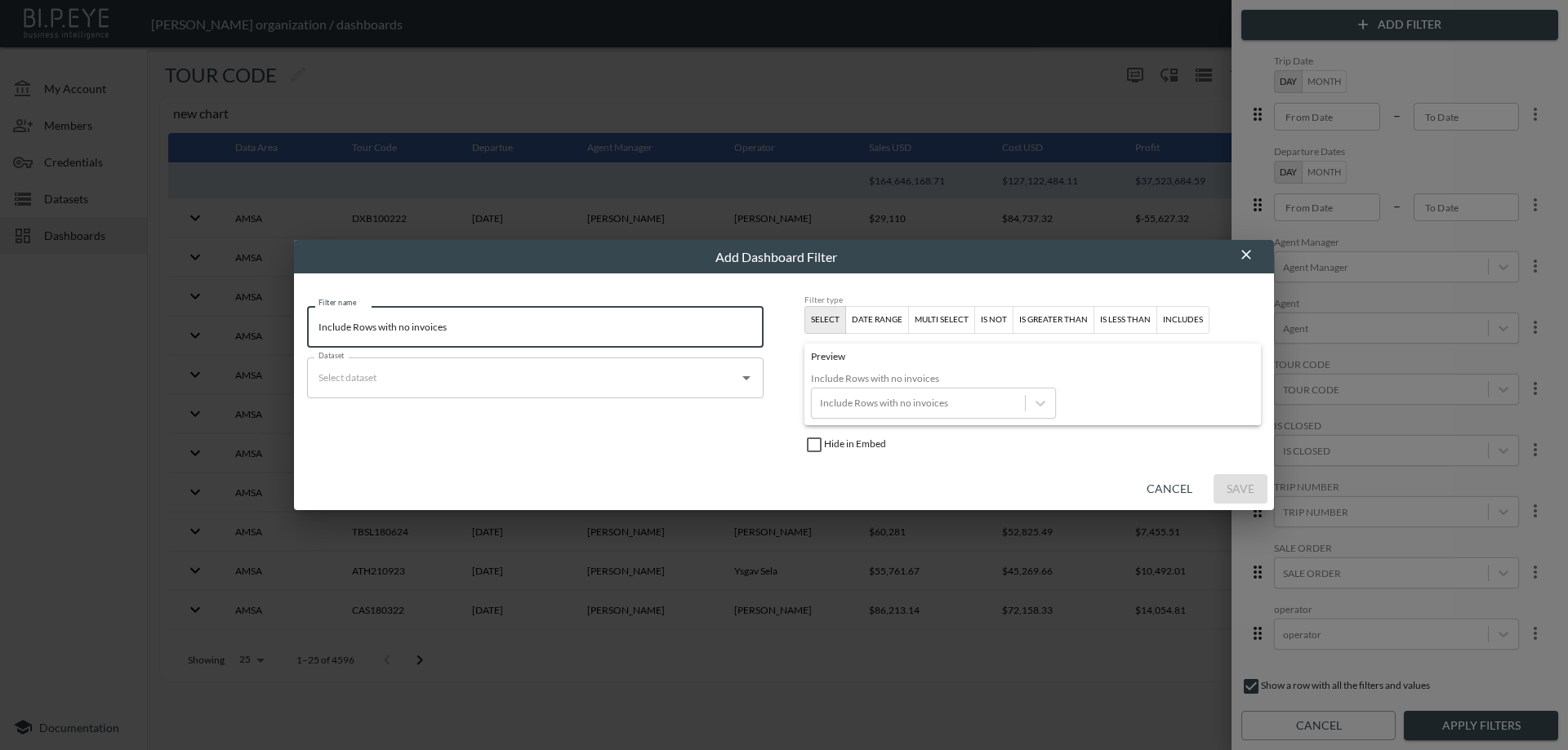
type input "Include Rows with no invoices"
click at [483, 379] on input "Dataset" at bounding box center [523, 378] width 418 height 26
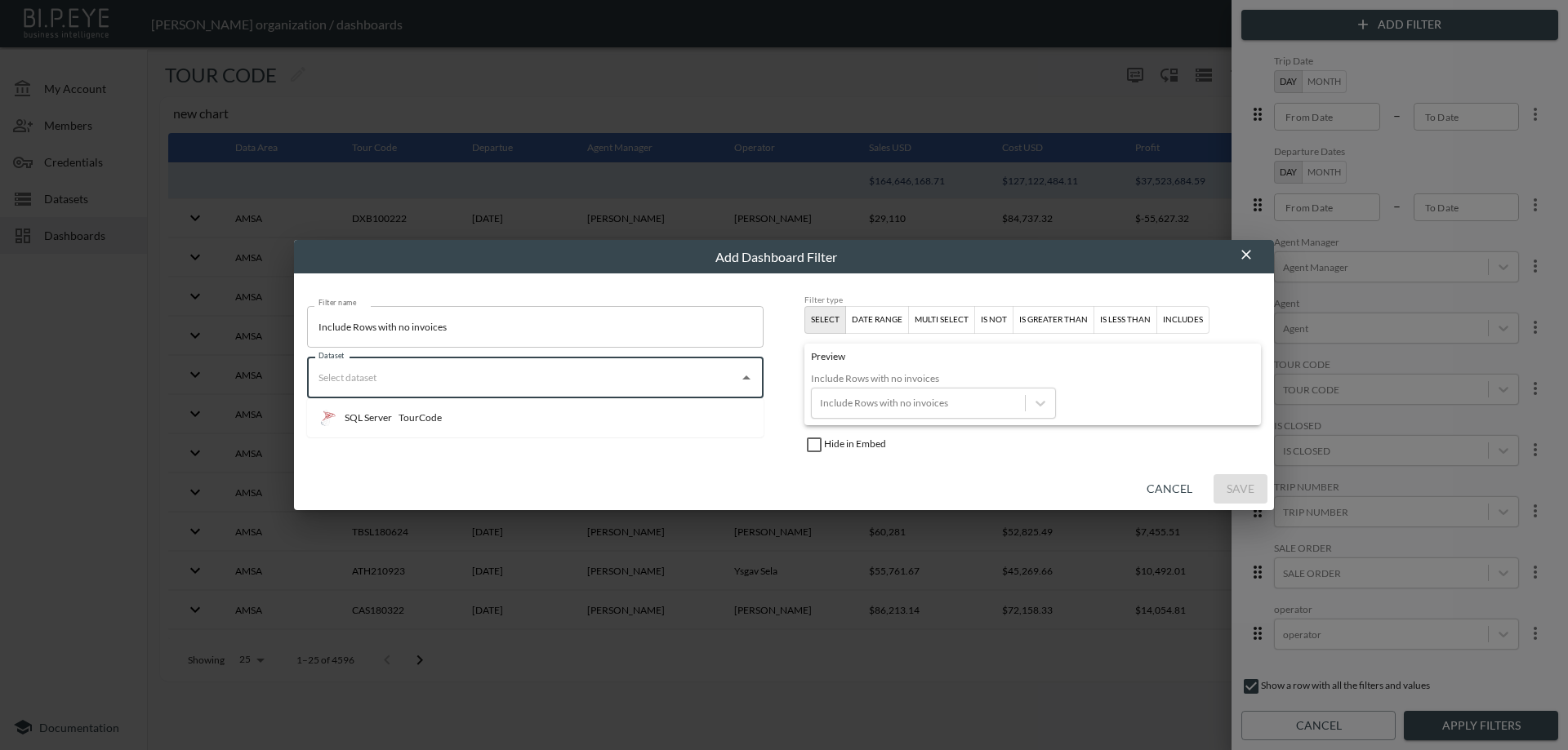
click at [484, 419] on li "SQL Server TourCode" at bounding box center [535, 418] width 456 height 26
type input "TourCode"
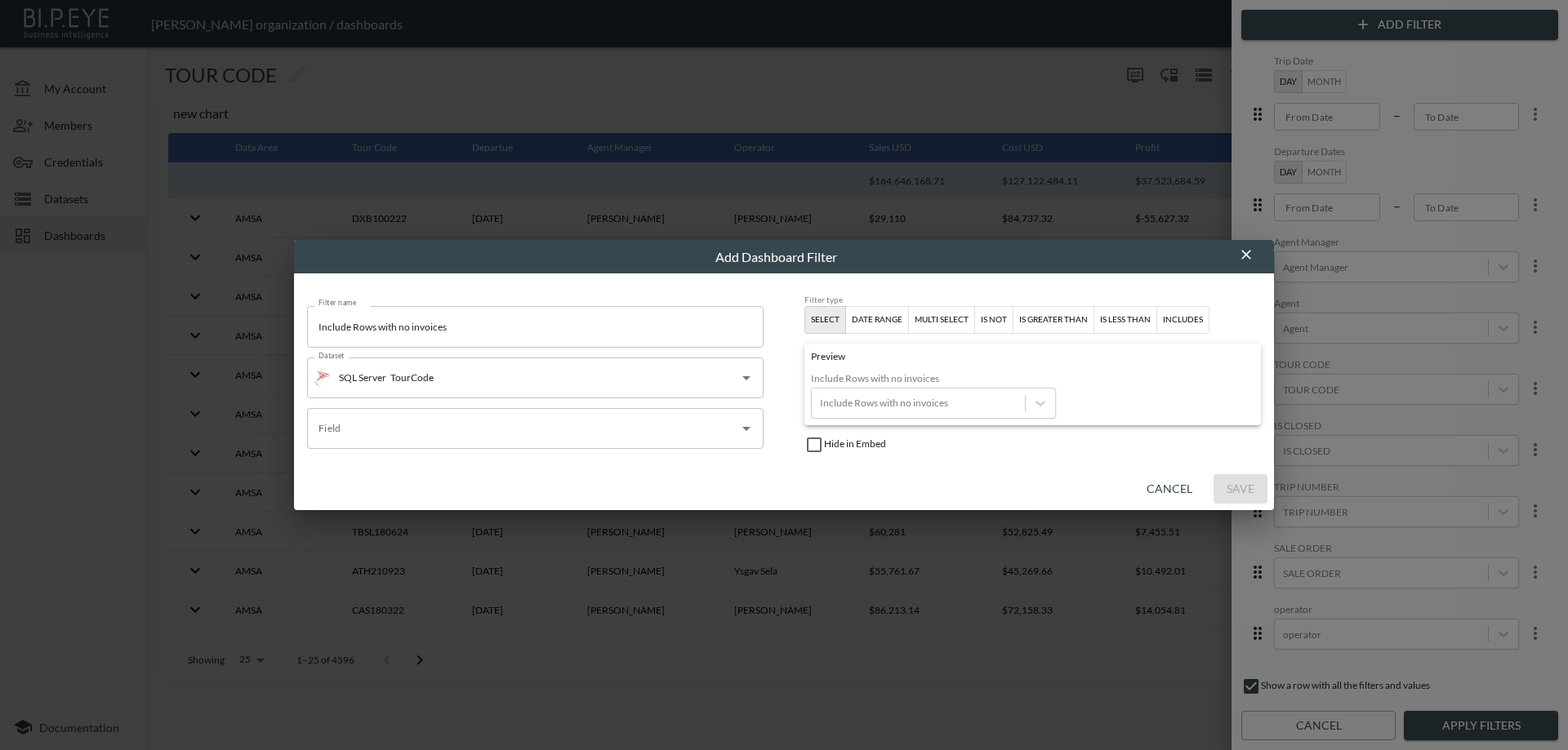
click at [530, 440] on input "Field" at bounding box center [523, 429] width 418 height 26
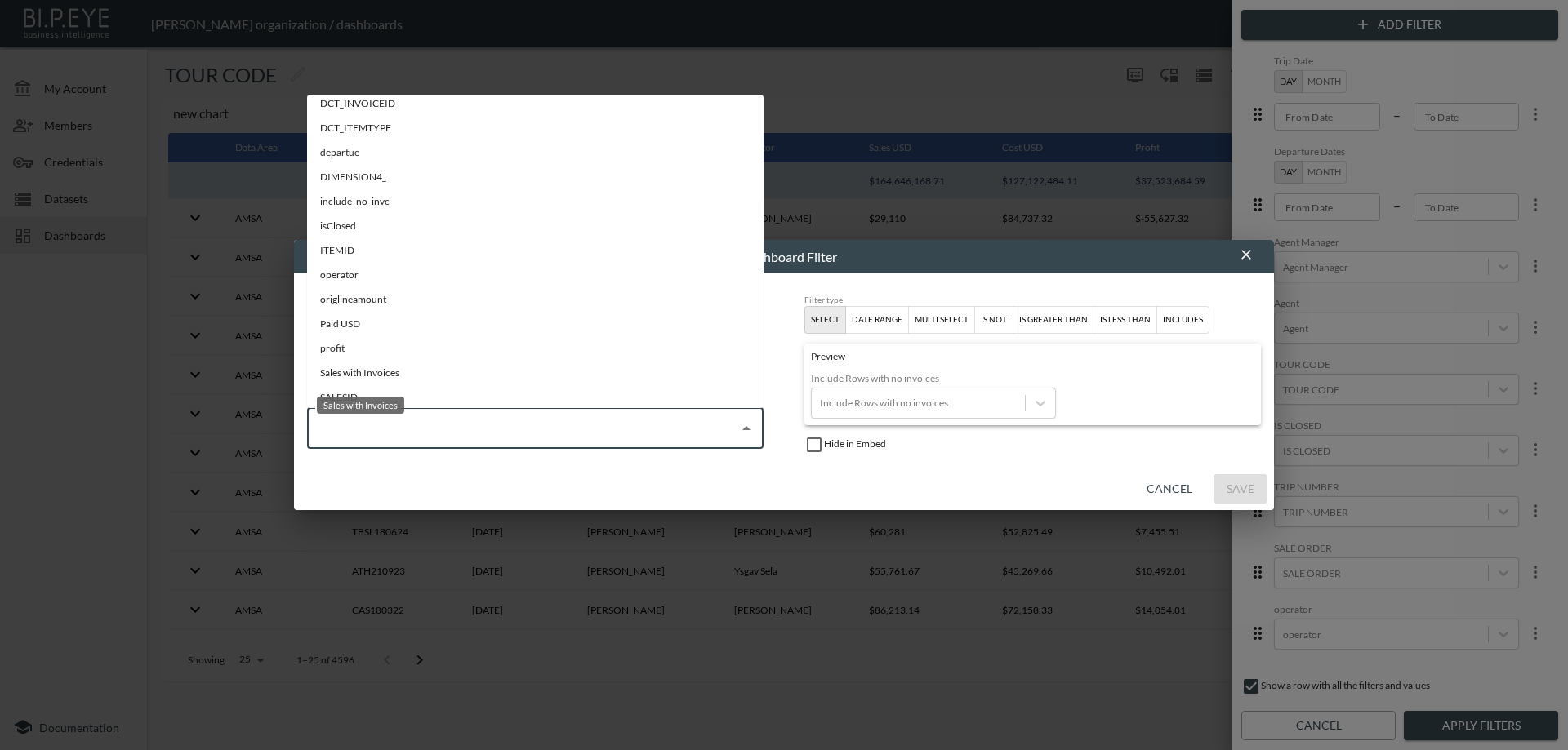
scroll to position [124, 0]
click at [374, 287] on div "include_no_invc" at bounding box center [355, 283] width 70 height 15
type input "include_no_invc"
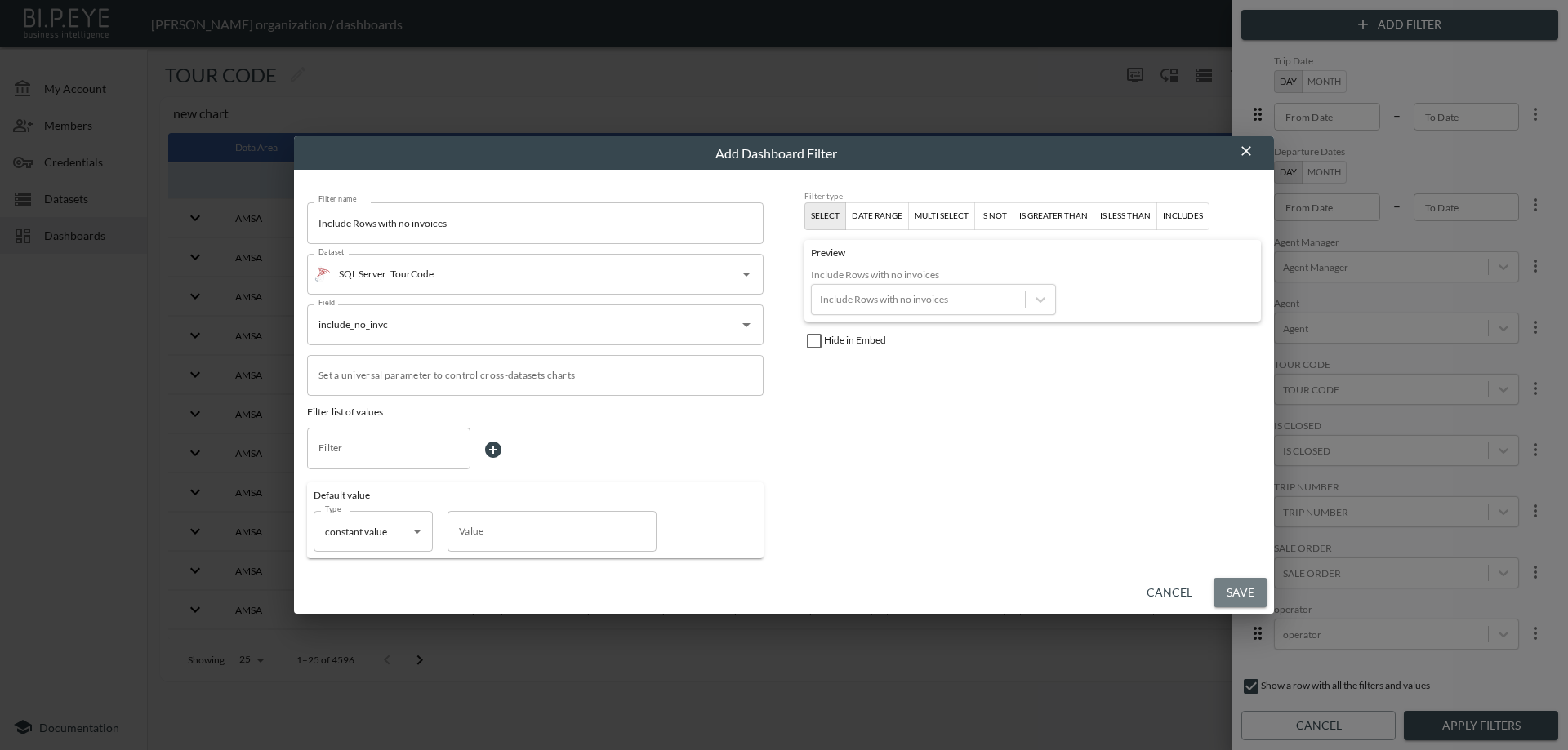
click at [1245, 593] on button "Save" at bounding box center [1240, 593] width 54 height 30
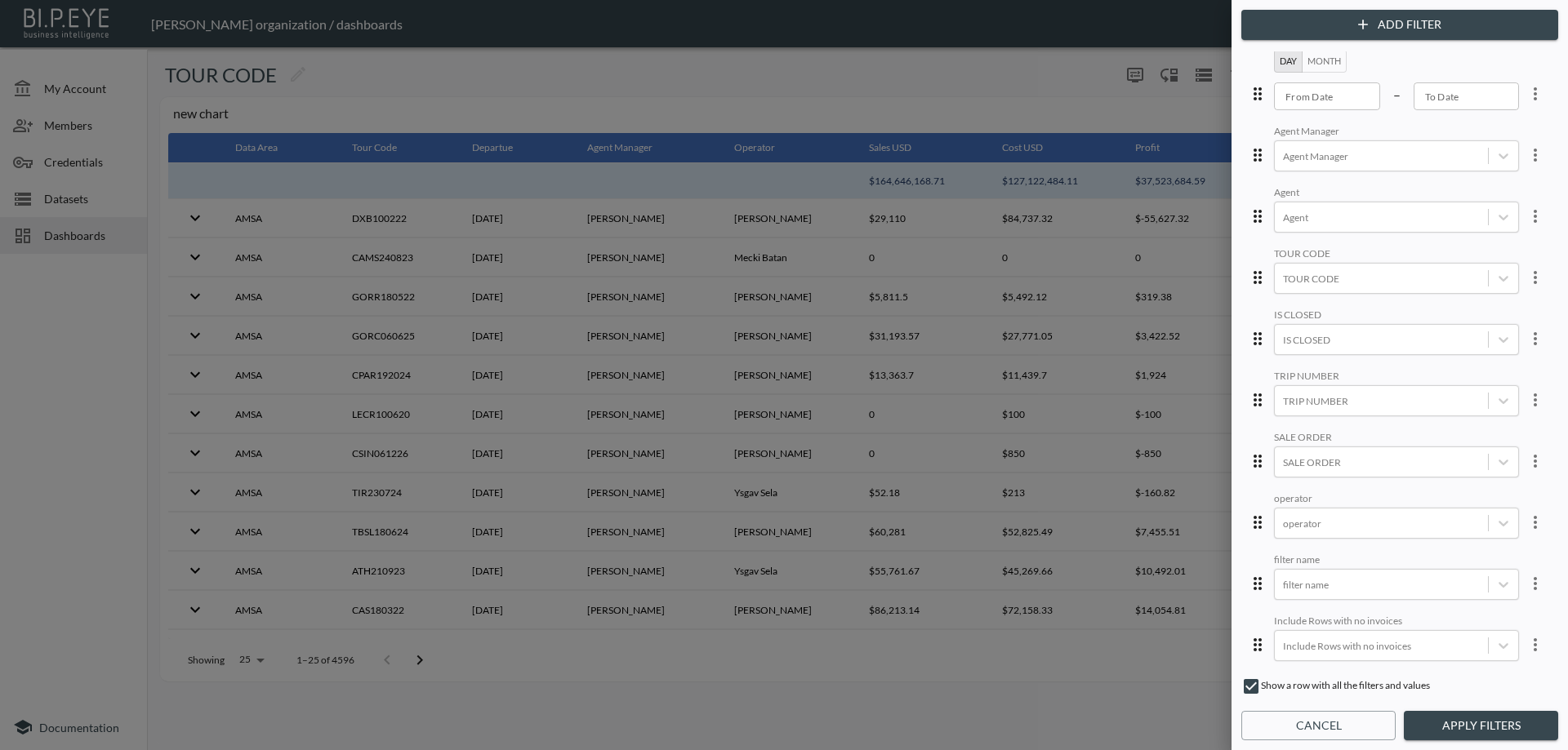
scroll to position [126, 0]
click at [1441, 731] on button "Apply Filters" at bounding box center [1481, 726] width 155 height 30
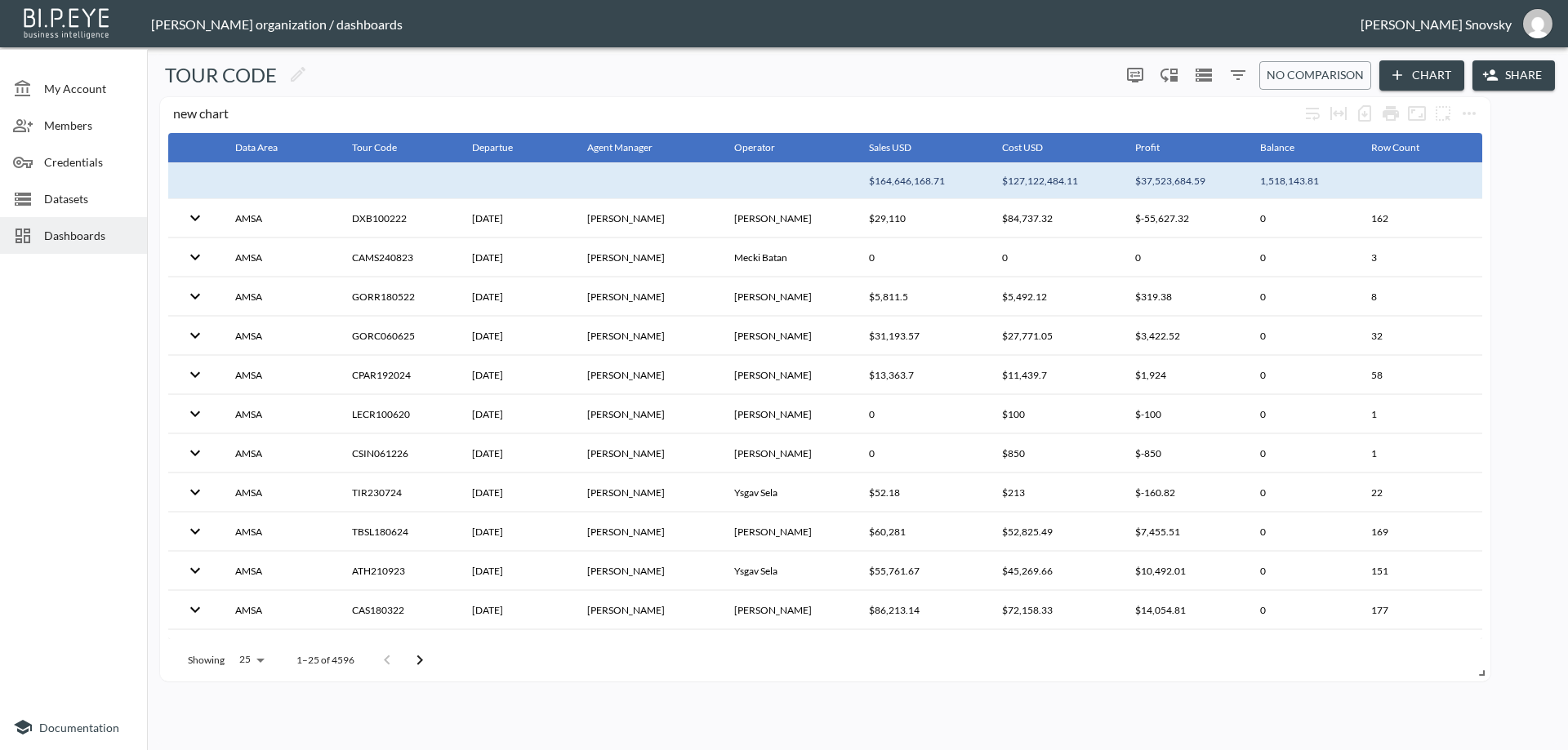
click at [53, 202] on span "Datasets" at bounding box center [89, 198] width 90 height 17
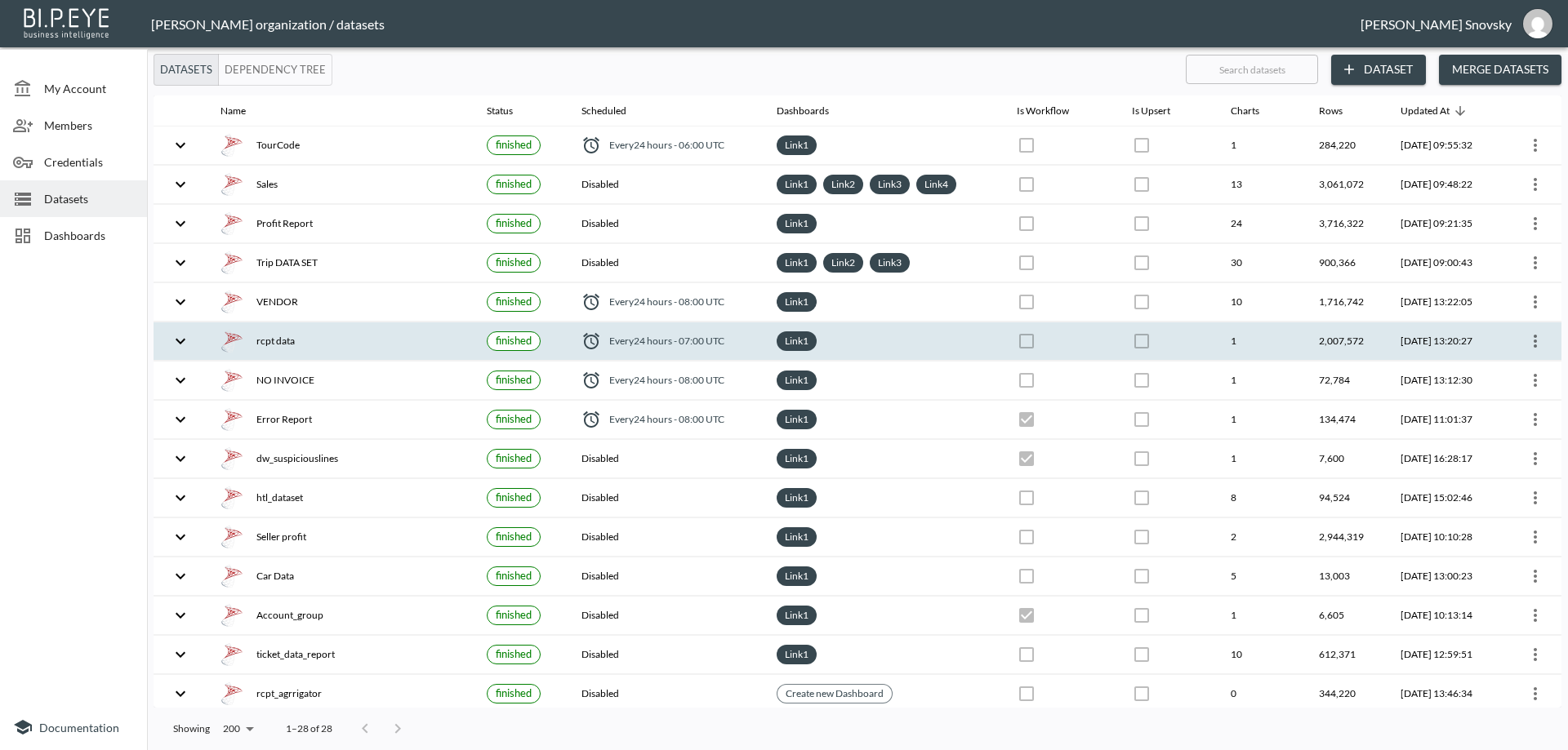
click at [334, 335] on div "rcpt data" at bounding box center [341, 341] width 240 height 23
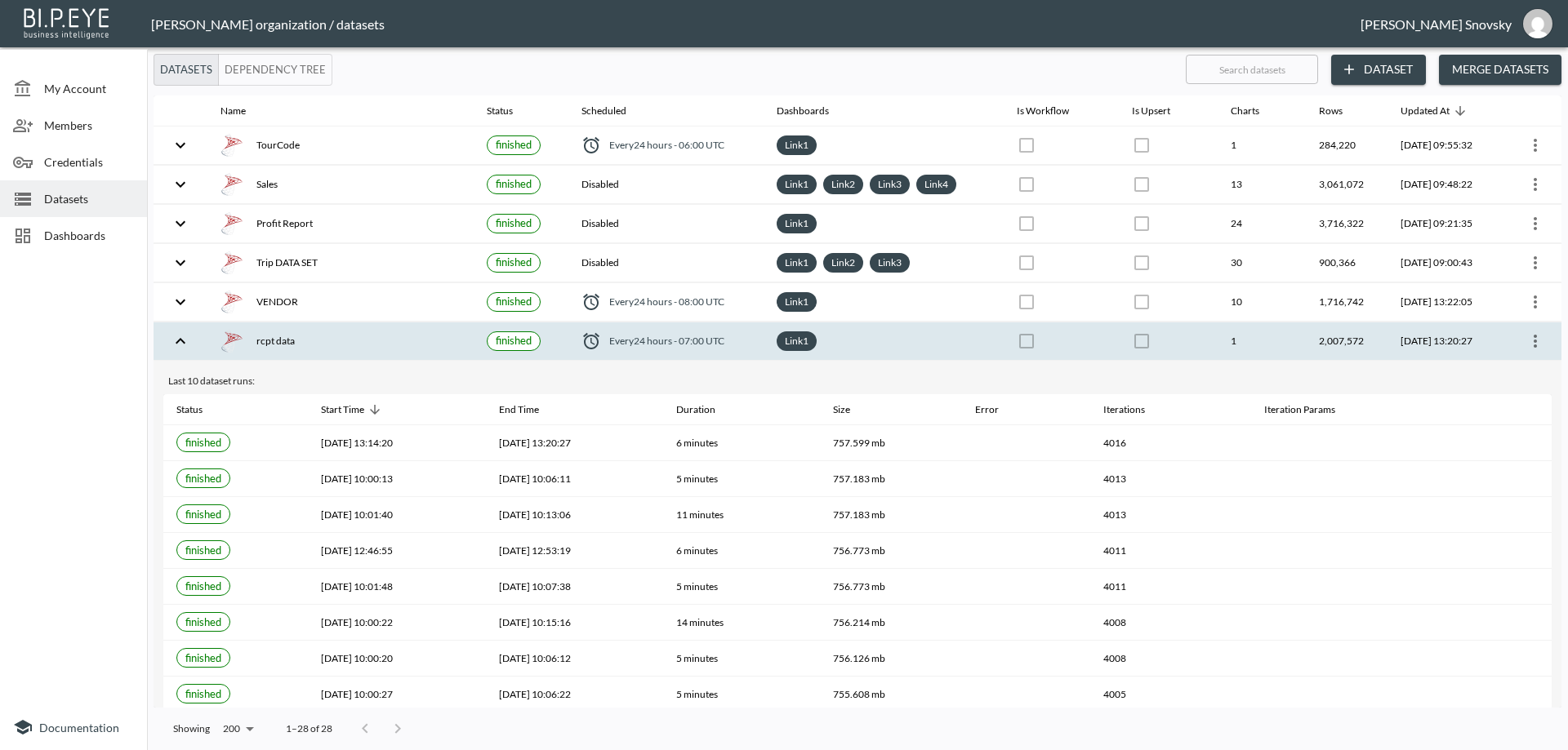
click at [1532, 349] on icon "more" at bounding box center [1535, 341] width 19 height 19
click at [1501, 364] on p "Edit Data Pipeline" at bounding box center [1486, 373] width 102 height 19
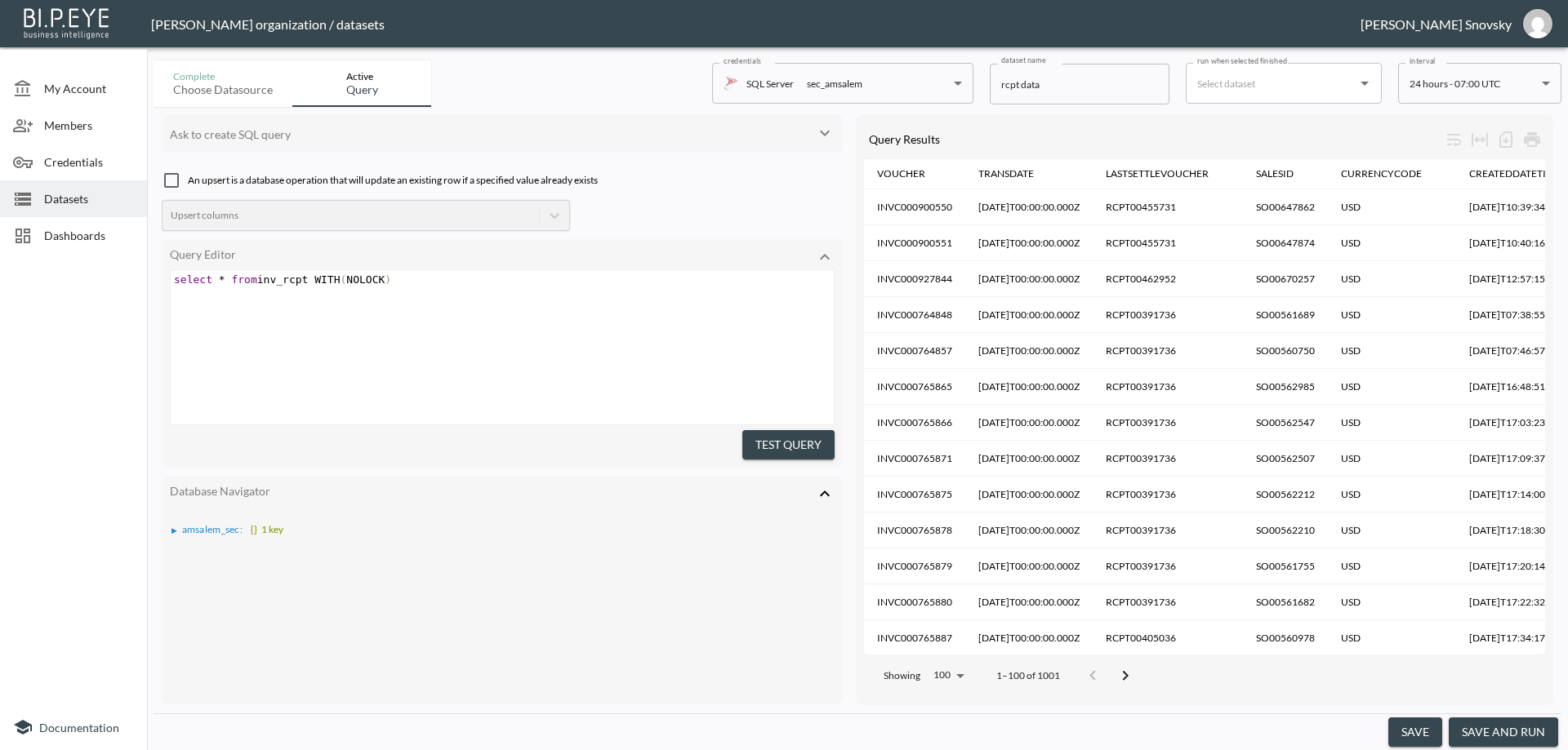
click at [1515, 722] on button "save and run" at bounding box center [1504, 732] width 109 height 30
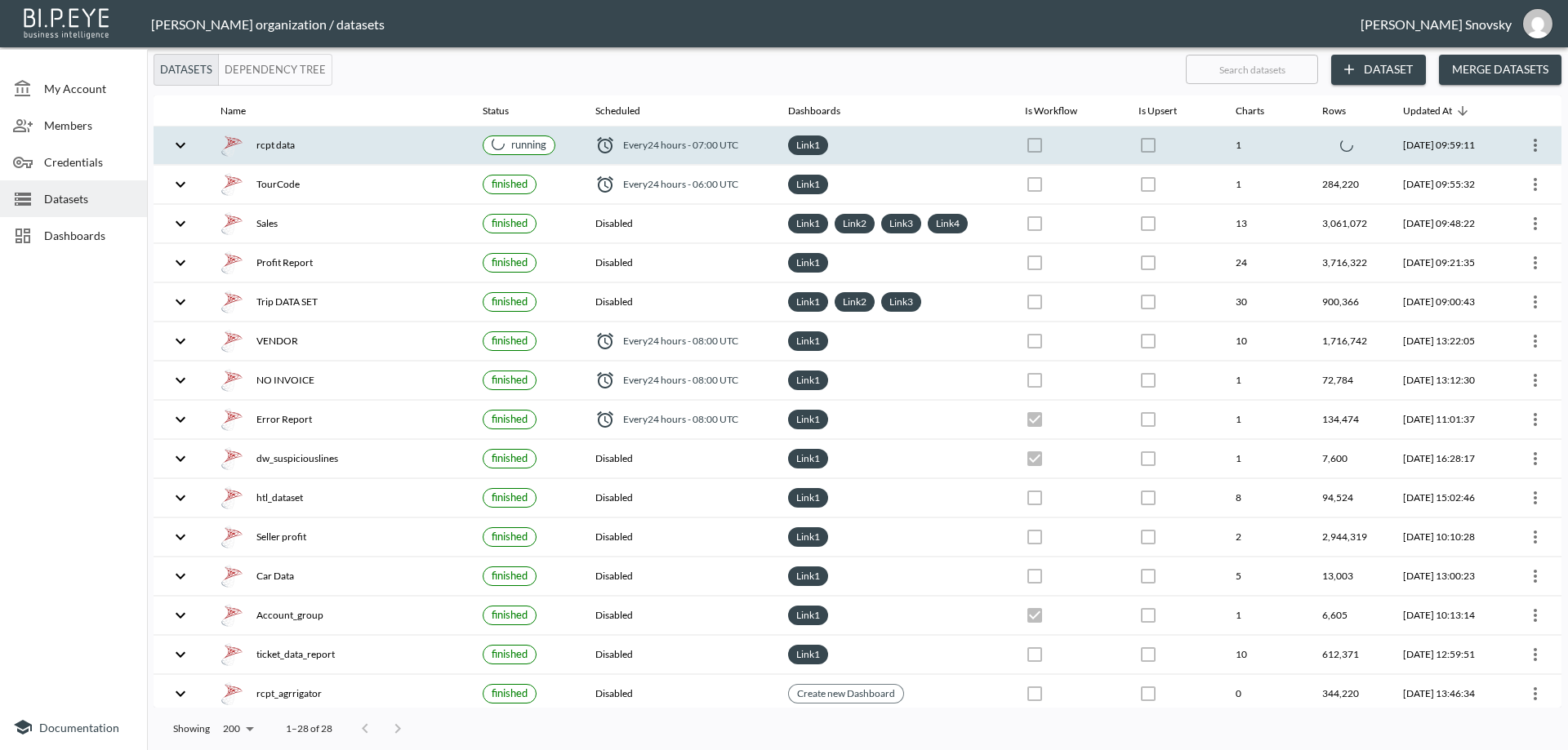
click at [363, 149] on div "rcpt data" at bounding box center [338, 146] width 236 height 23
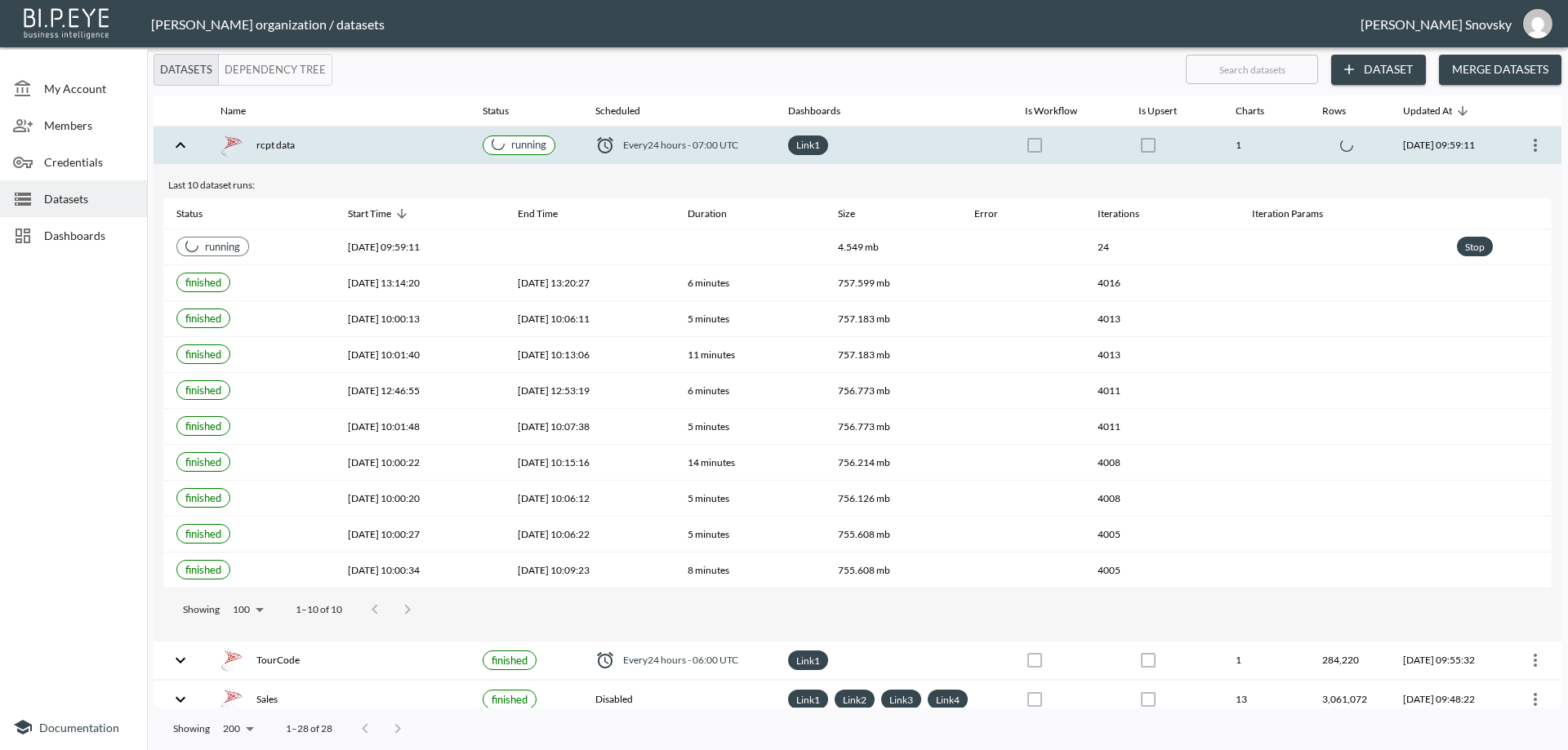
click at [363, 149] on div "rcpt data" at bounding box center [338, 146] width 236 height 23
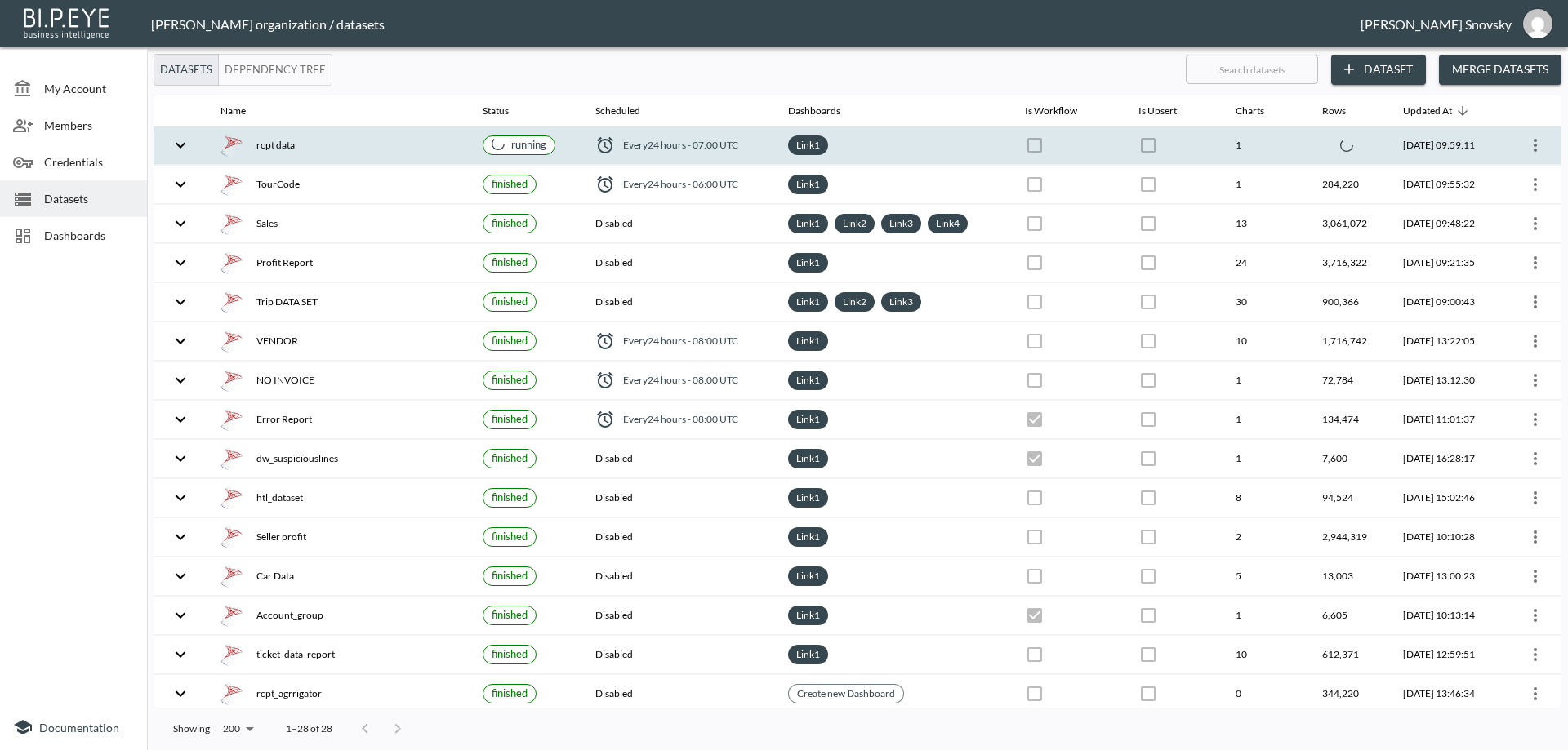
click at [404, 150] on div "rcpt data" at bounding box center [338, 146] width 236 height 23
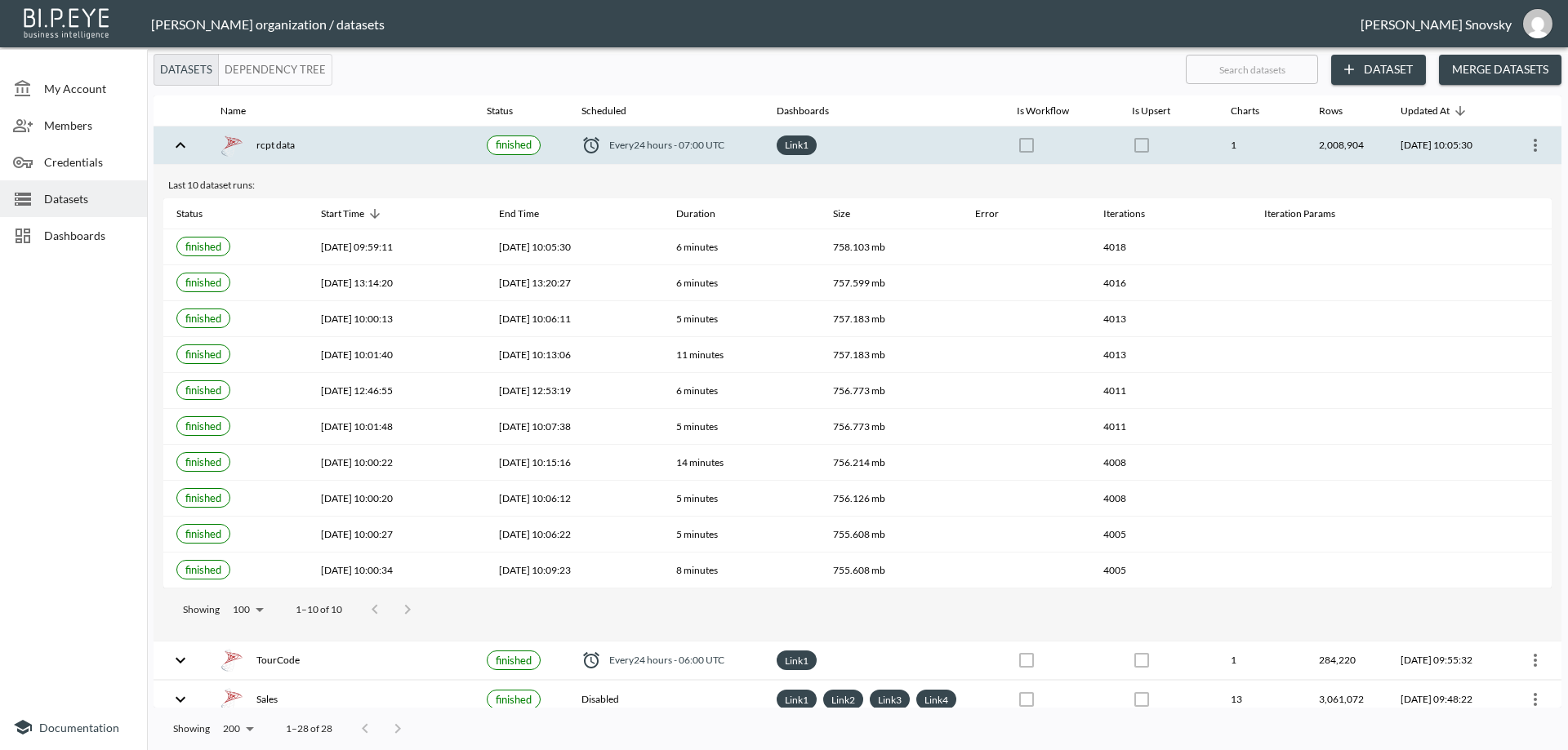
click at [850, 145] on div "Link 1" at bounding box center [884, 146] width 214 height 19
